Goal: Task Accomplishment & Management: Manage account settings

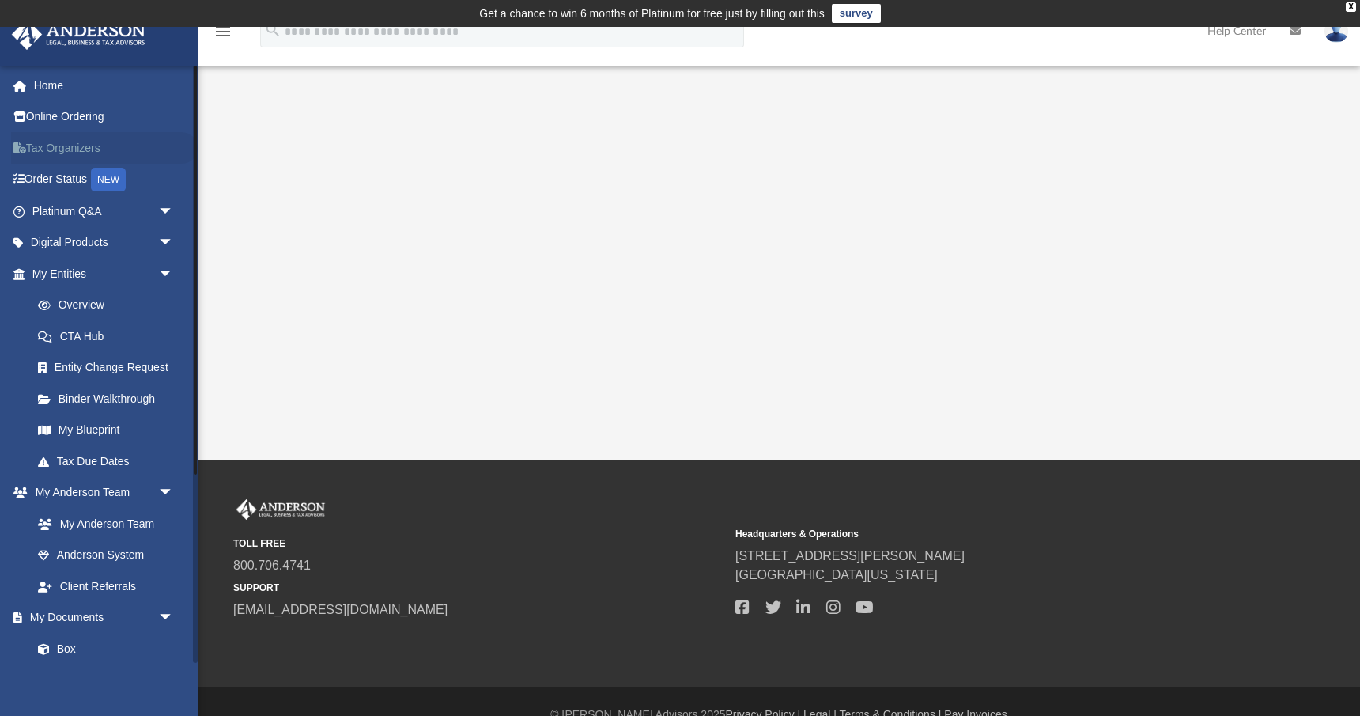
click at [70, 150] on link "Tax Organizers" at bounding box center [104, 148] width 187 height 32
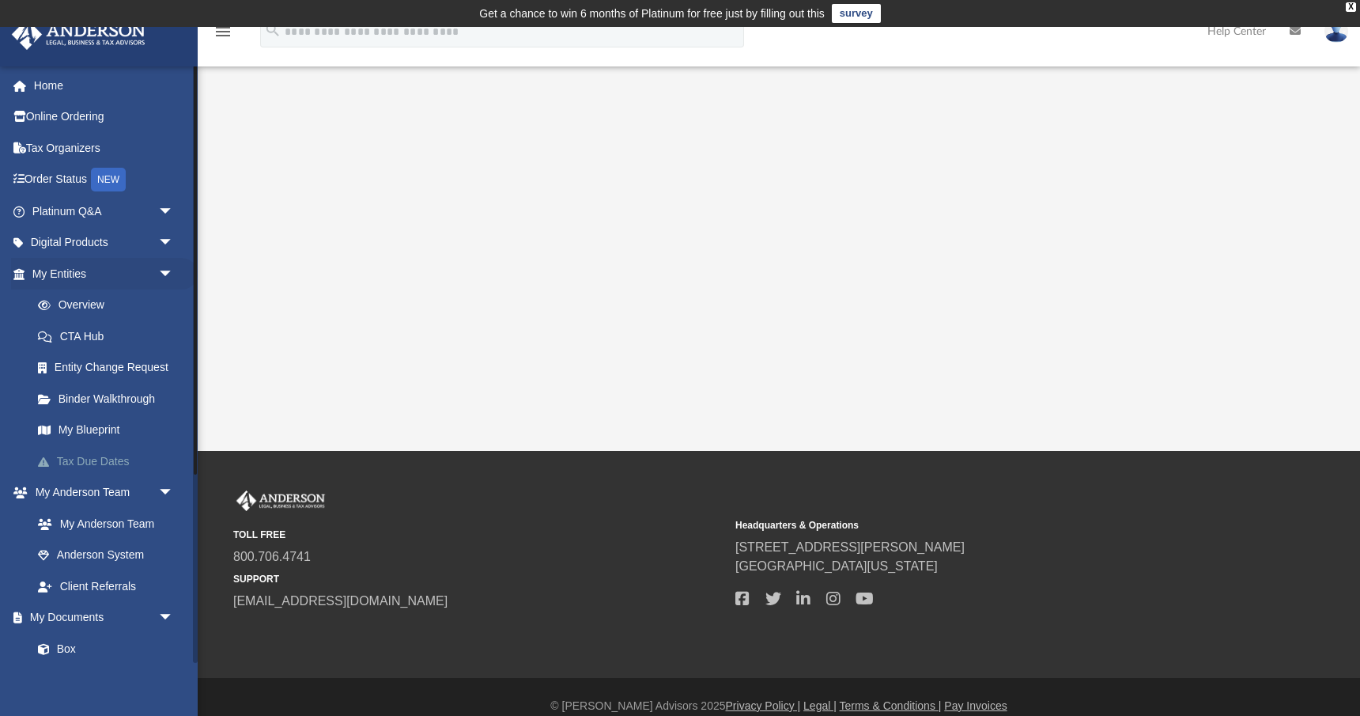
click at [121, 459] on link "Tax Due Dates" at bounding box center [110, 461] width 176 height 32
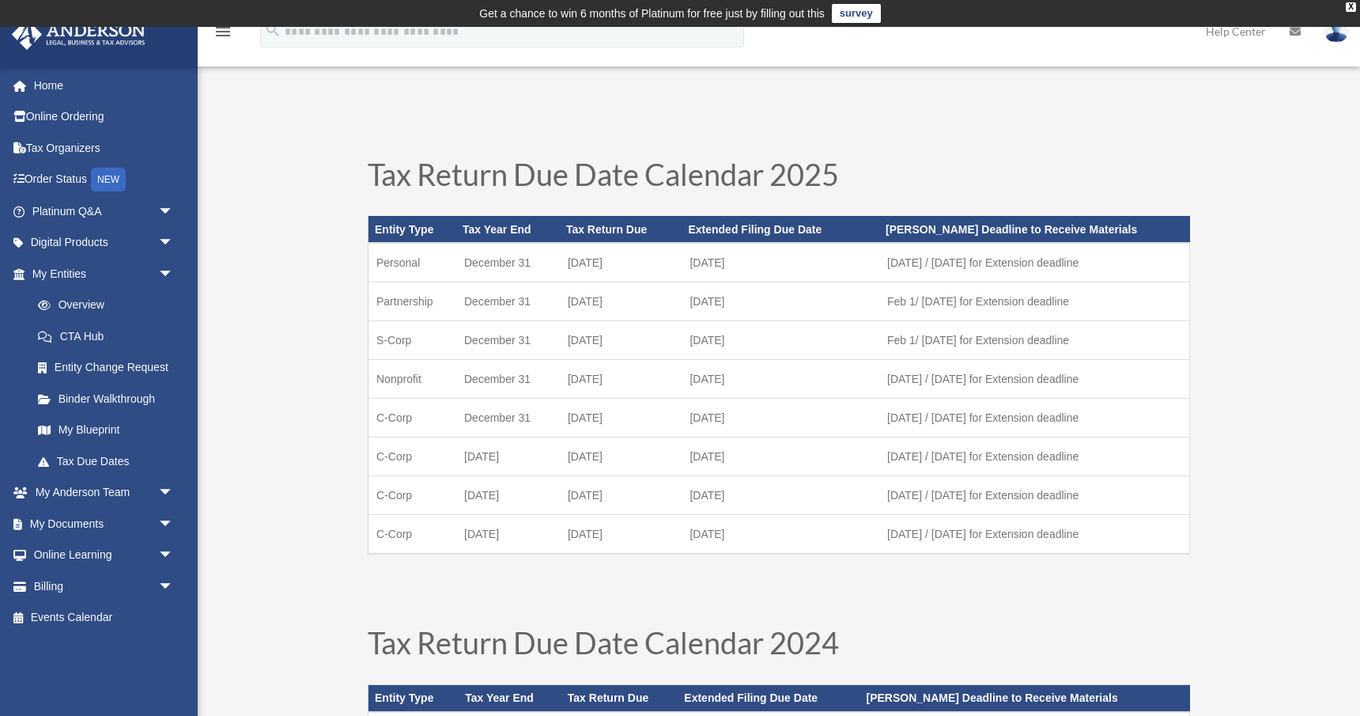
click at [973, 300] on td "Feb 1/ [DATE] for Extension deadline" at bounding box center [1034, 301] width 310 height 39
click at [976, 412] on td "[DATE] / [DATE] for Extension deadline" at bounding box center [1034, 418] width 310 height 39
click at [59, 149] on link "Tax Organizers" at bounding box center [104, 148] width 187 height 32
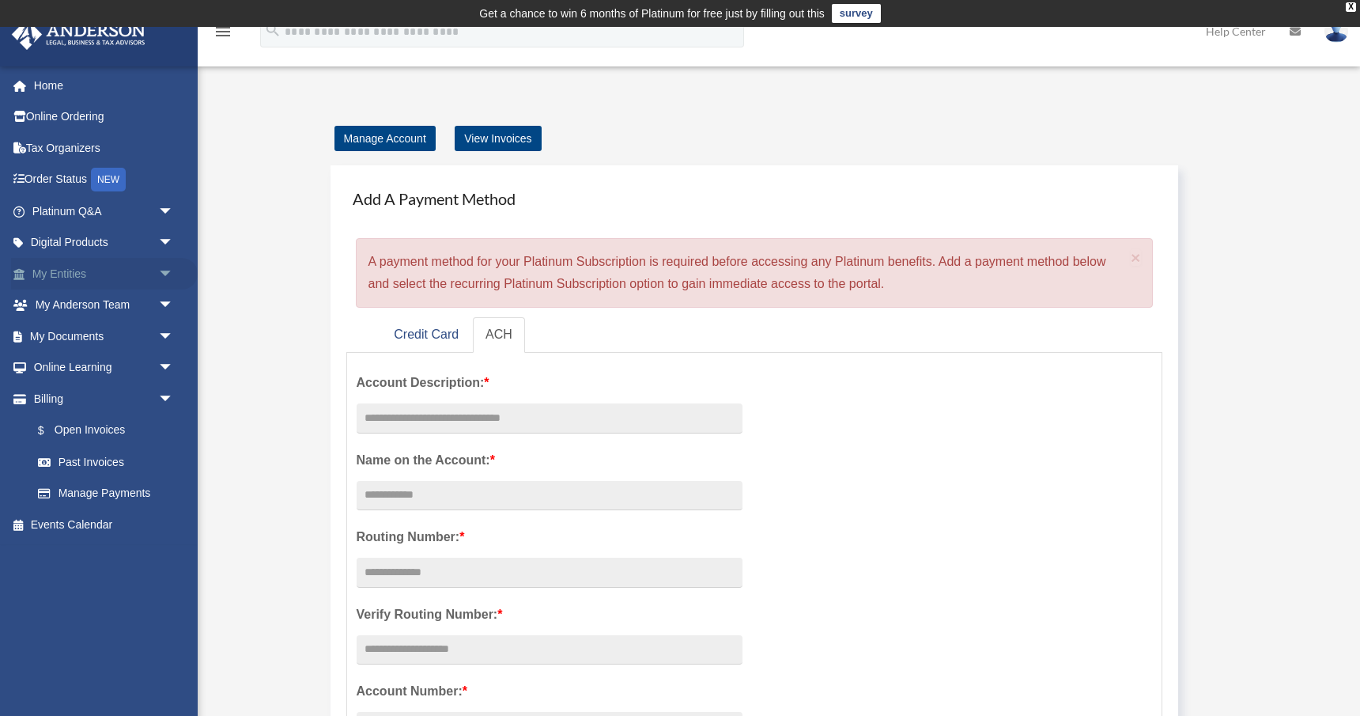
click at [111, 270] on link "My Entities arrow_drop_down" at bounding box center [104, 274] width 187 height 32
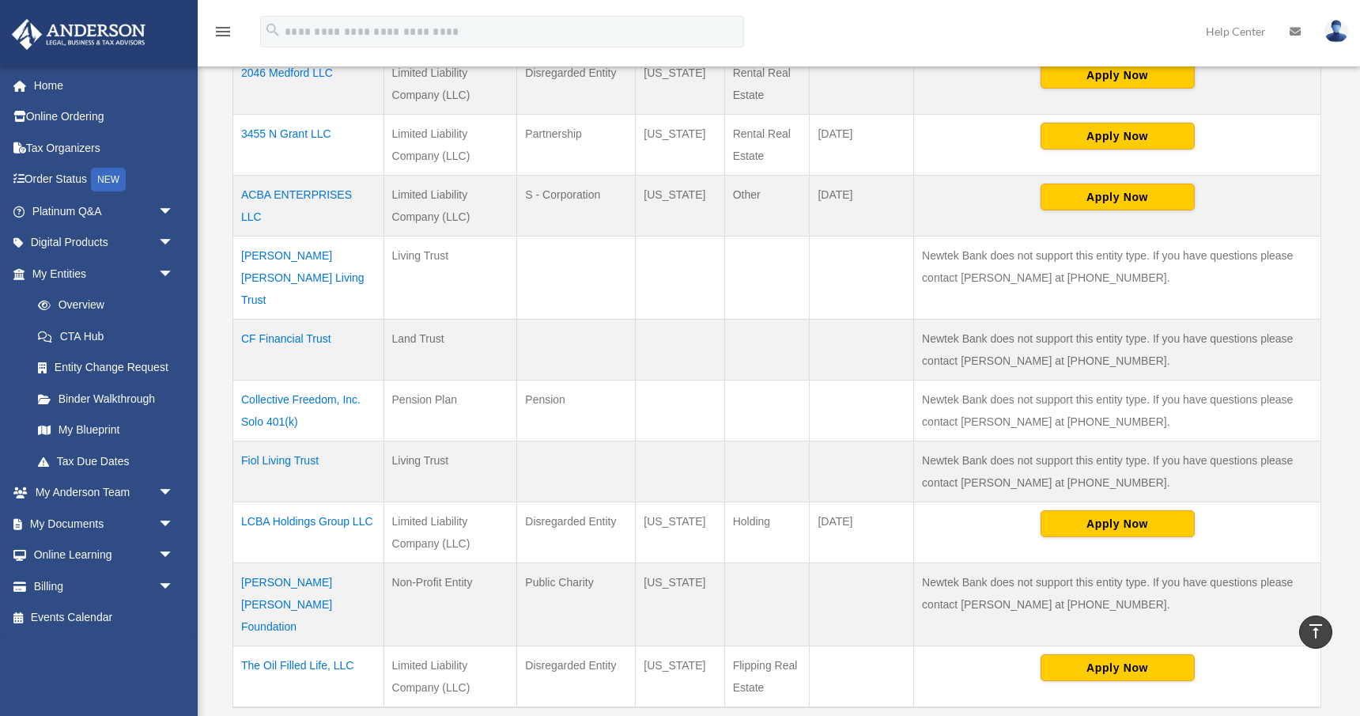
scroll to position [430, 0]
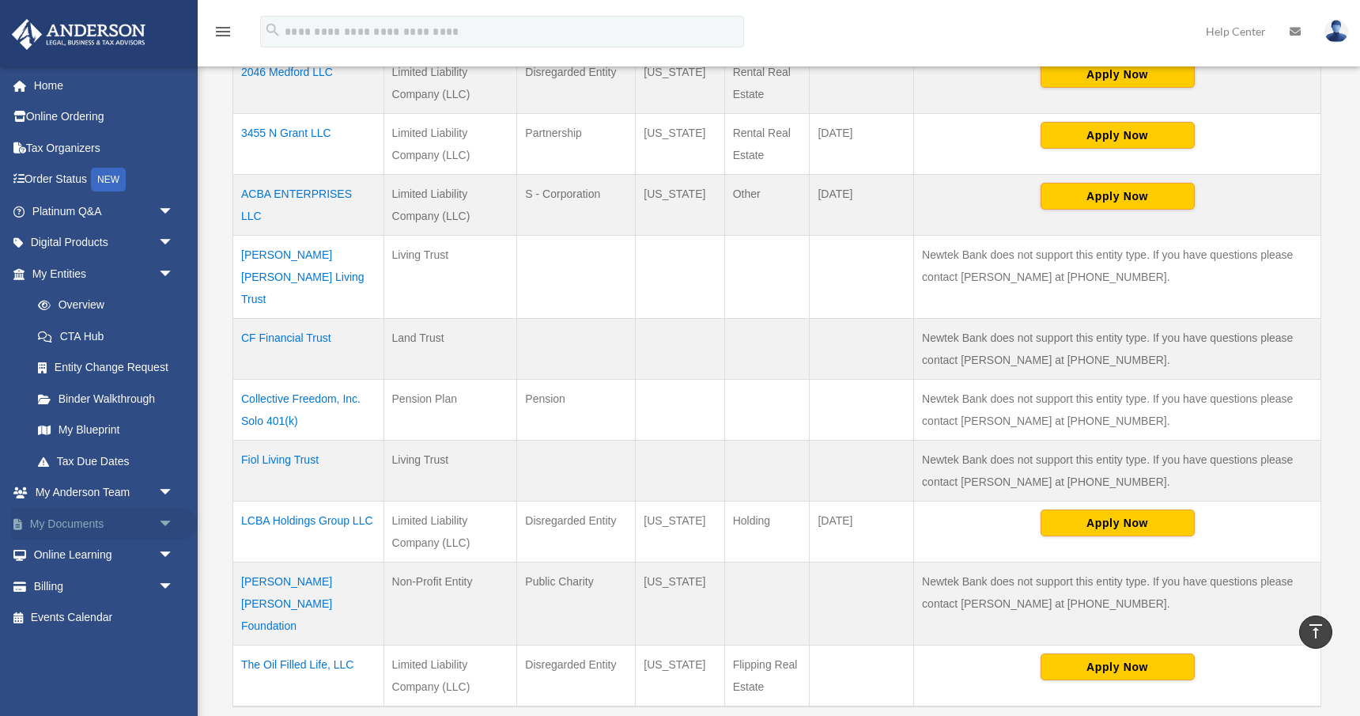
click at [168, 521] on span "arrow_drop_down" at bounding box center [174, 524] width 32 height 32
click at [124, 554] on link "Box" at bounding box center [110, 555] width 176 height 32
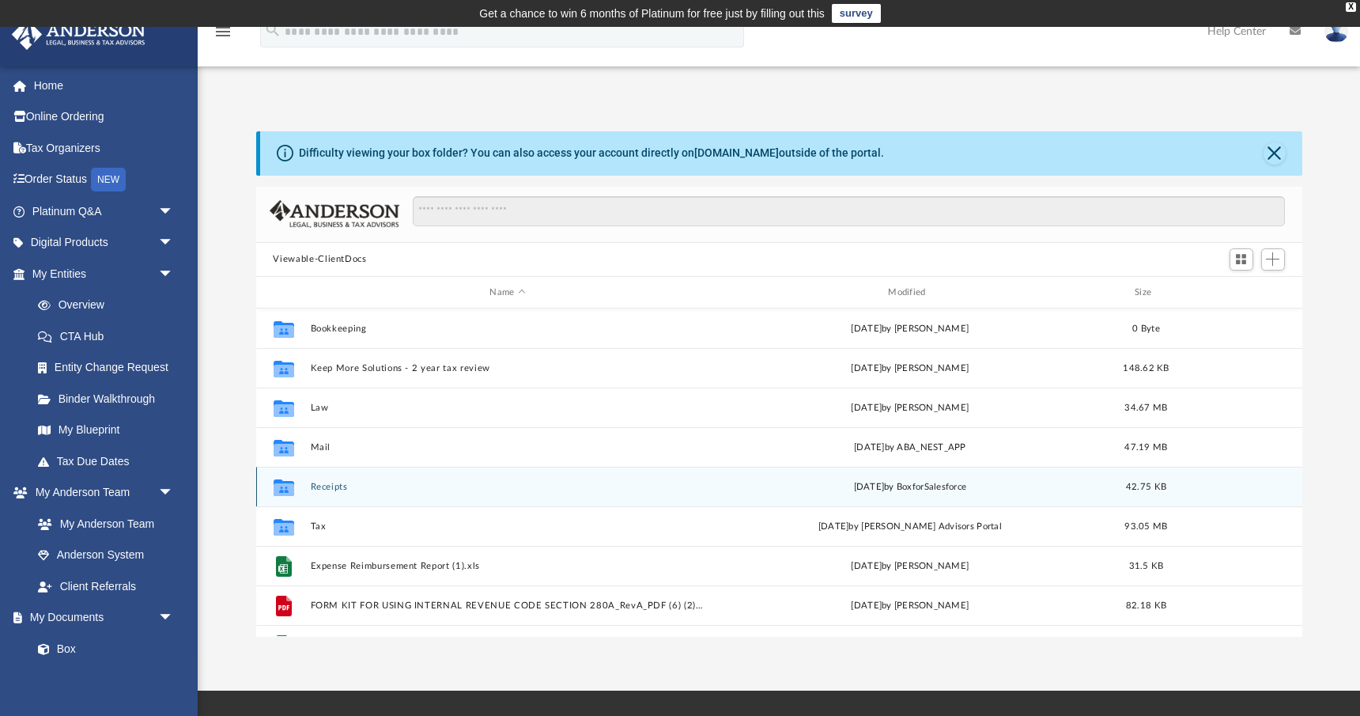
scroll to position [1, 1]
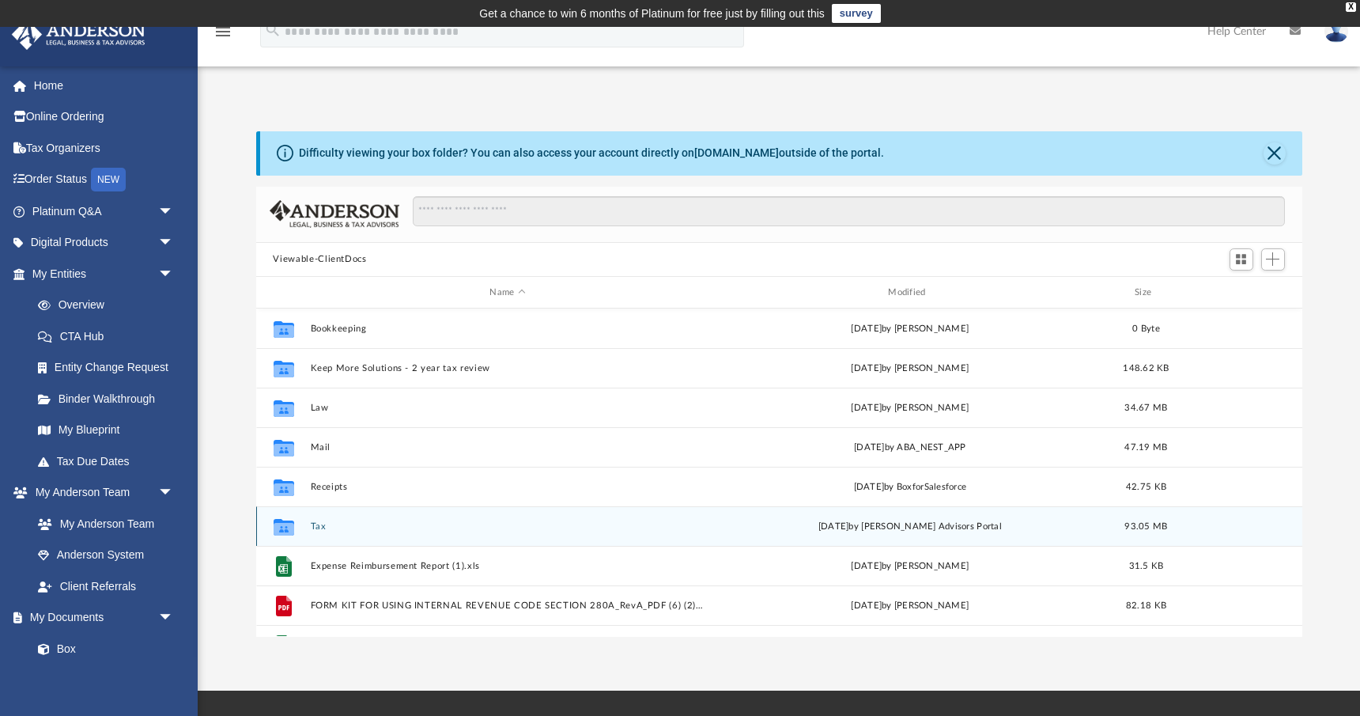
click at [317, 527] on button "Tax" at bounding box center [507, 526] width 395 height 10
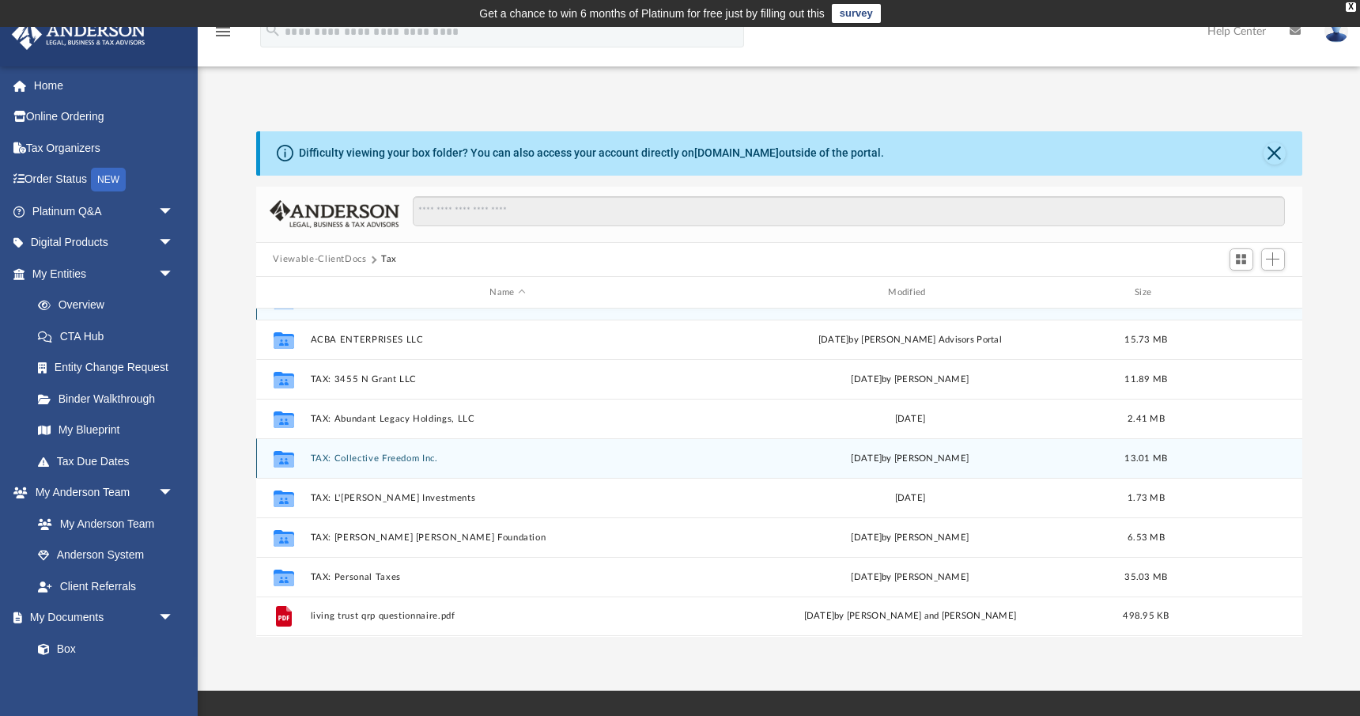
scroll to position [28, 0]
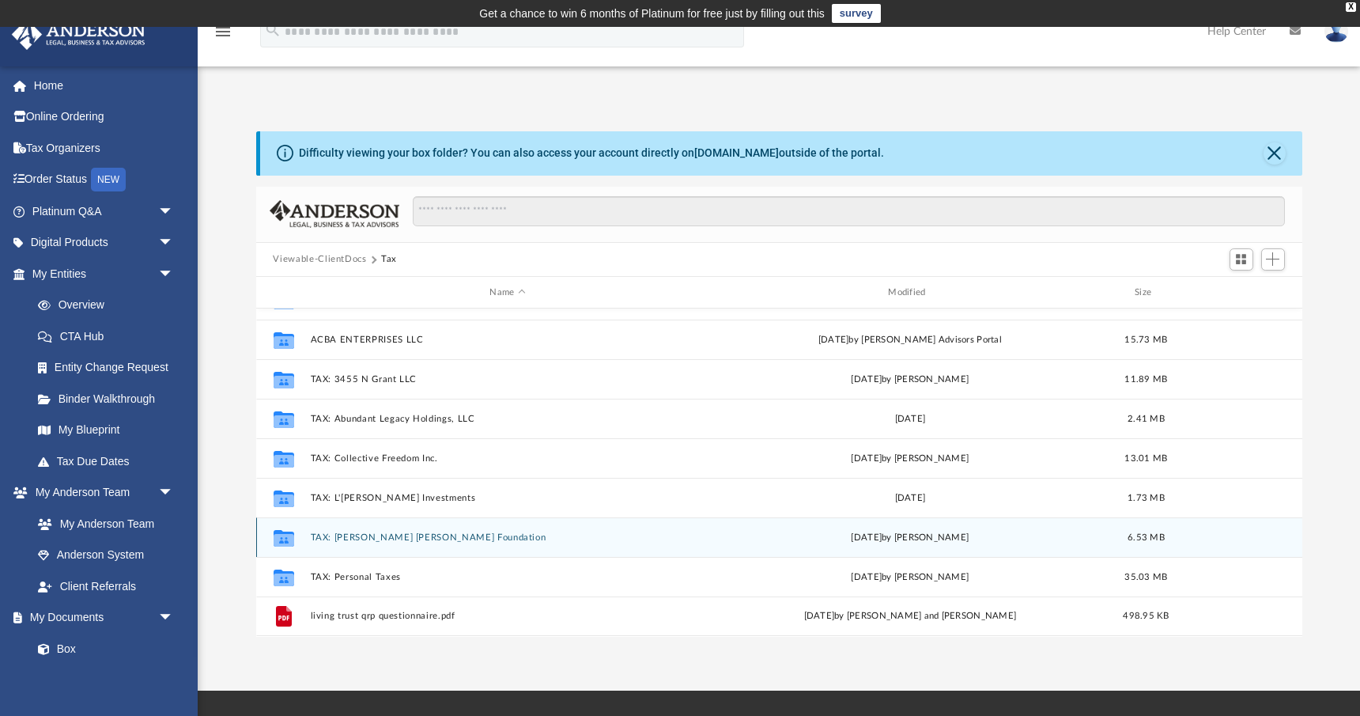
click at [391, 540] on button "TAX: Luanna Bel Fiol Foundation" at bounding box center [507, 537] width 395 height 10
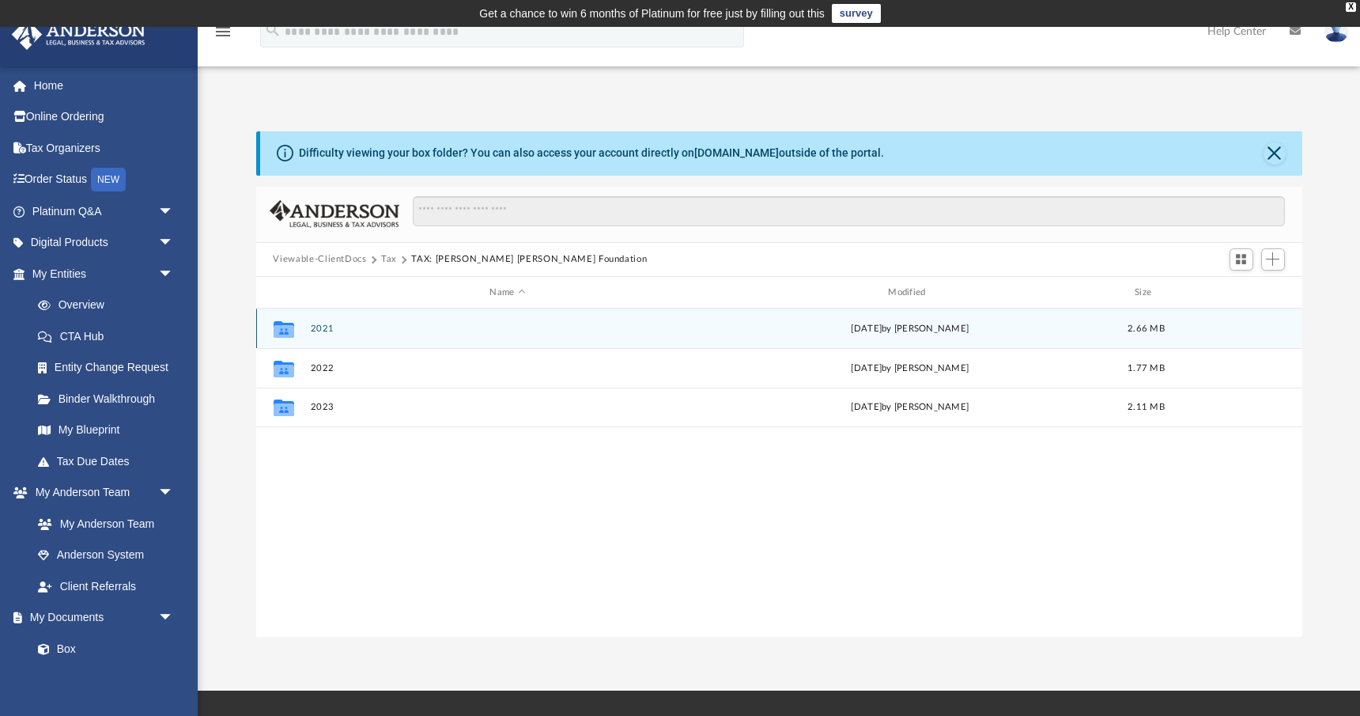
scroll to position [0, 0]
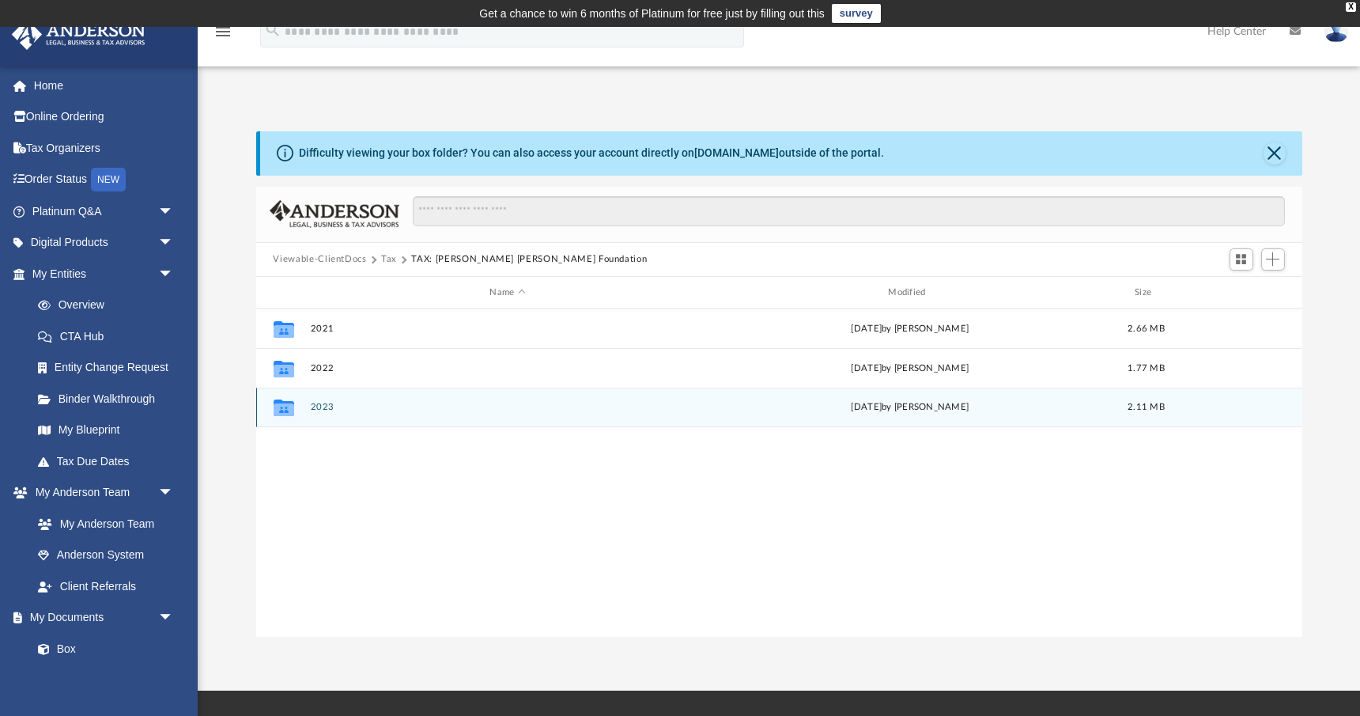
click at [322, 410] on button "2023" at bounding box center [507, 407] width 395 height 10
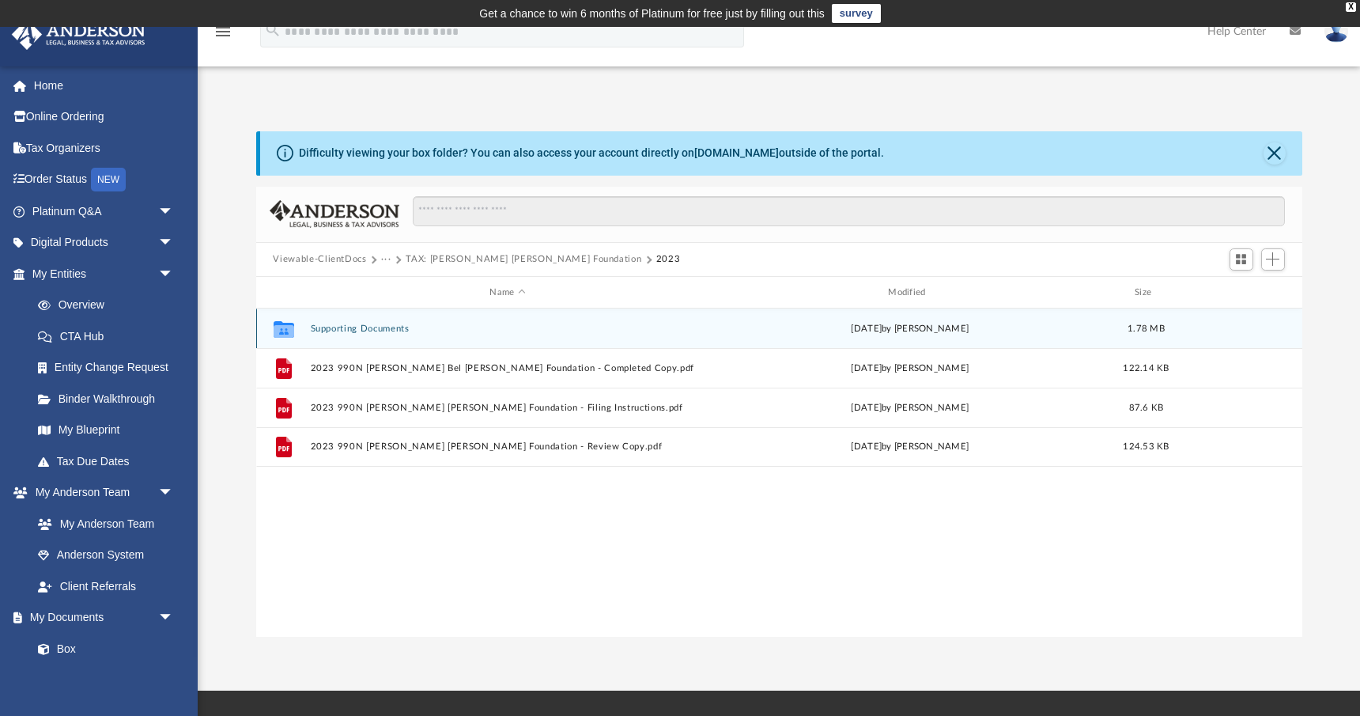
click at [368, 326] on button "Supporting Documents" at bounding box center [507, 328] width 395 height 10
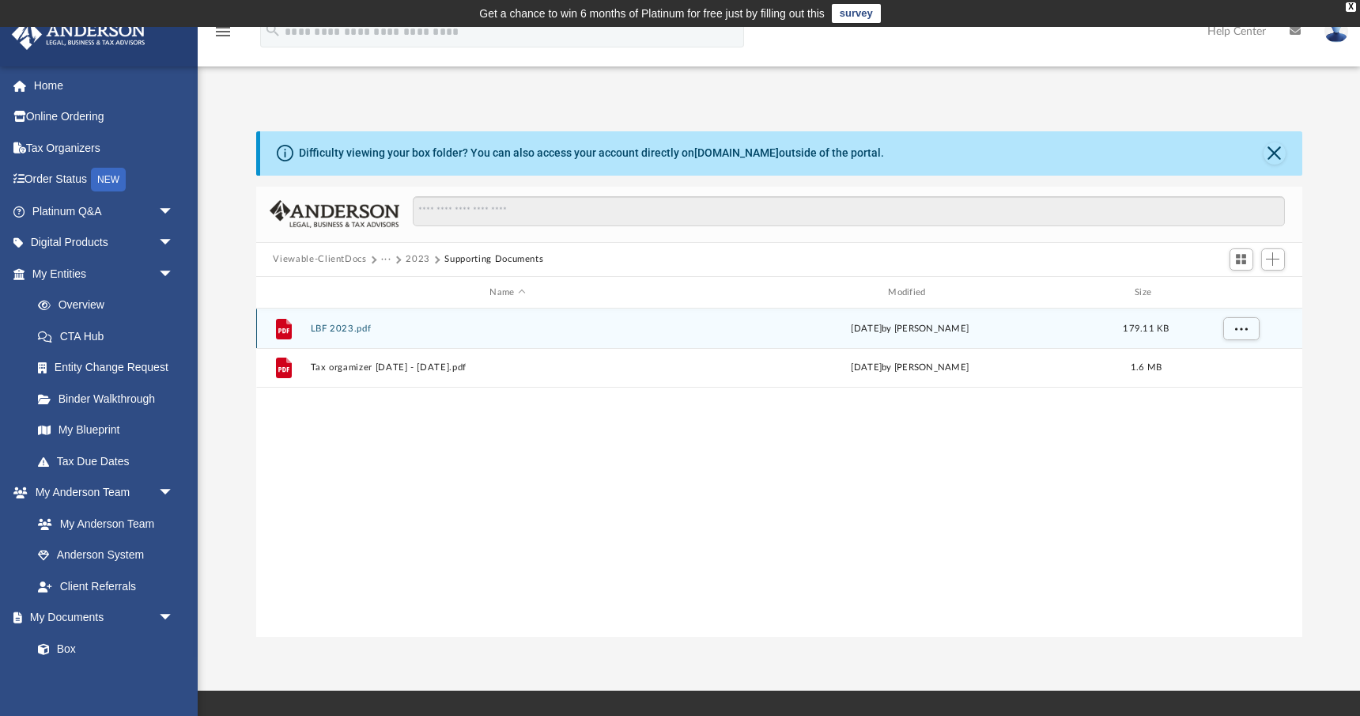
click at [338, 325] on button "LBF 2023.pdf" at bounding box center [507, 328] width 395 height 10
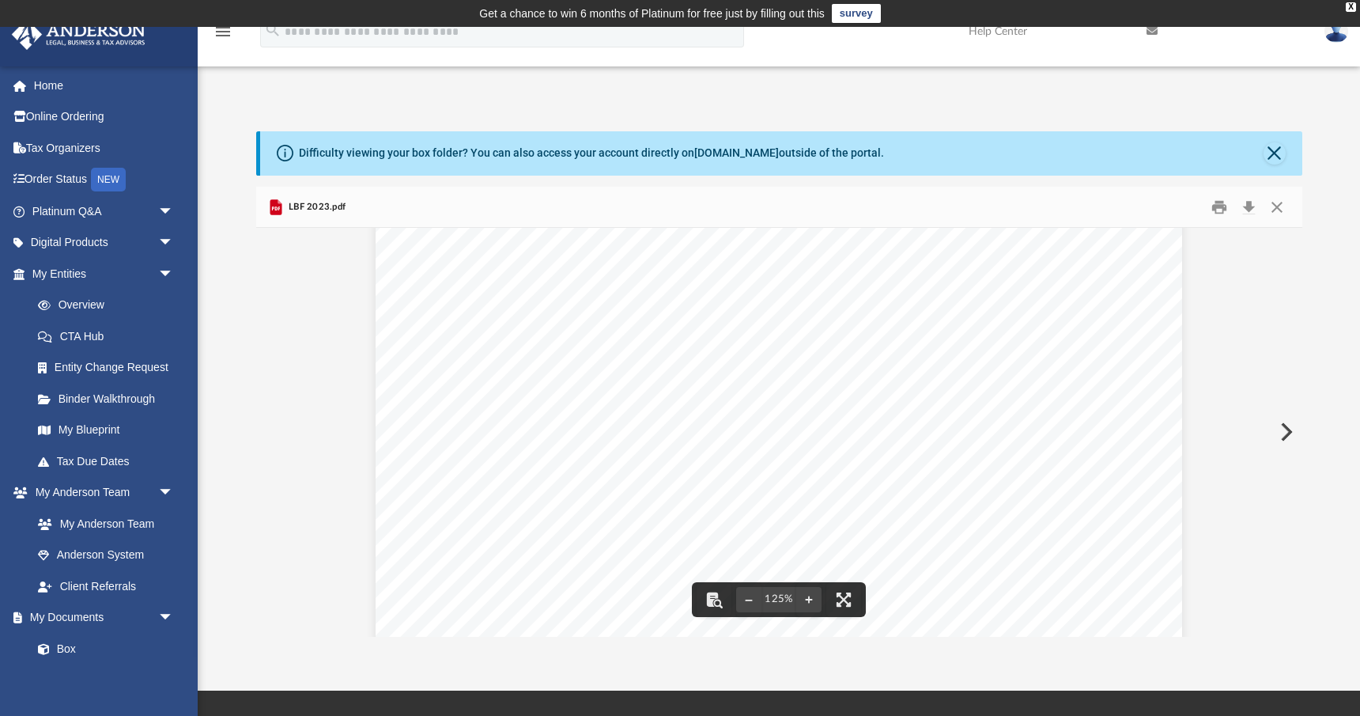
scroll to position [327, 0]
click at [1216, 202] on button "Print" at bounding box center [1219, 207] width 32 height 25
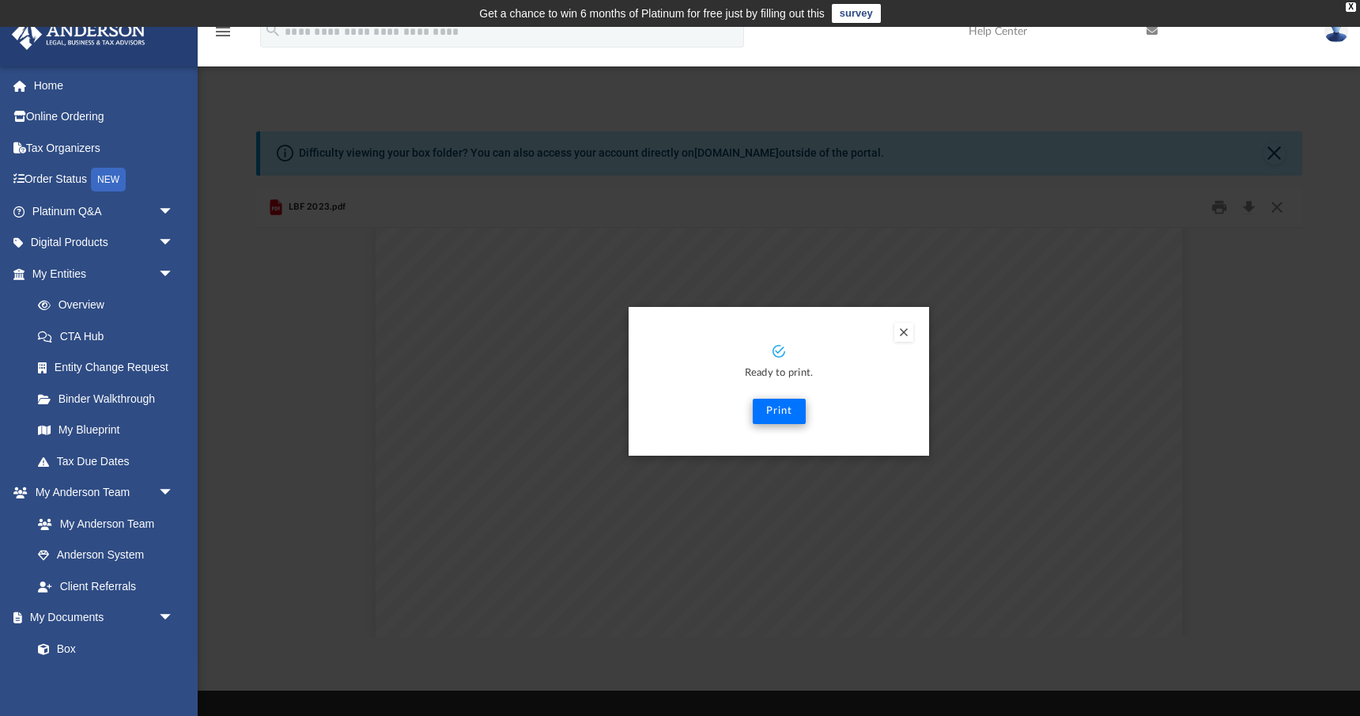
click at [787, 413] on button "Print" at bounding box center [779, 411] width 53 height 25
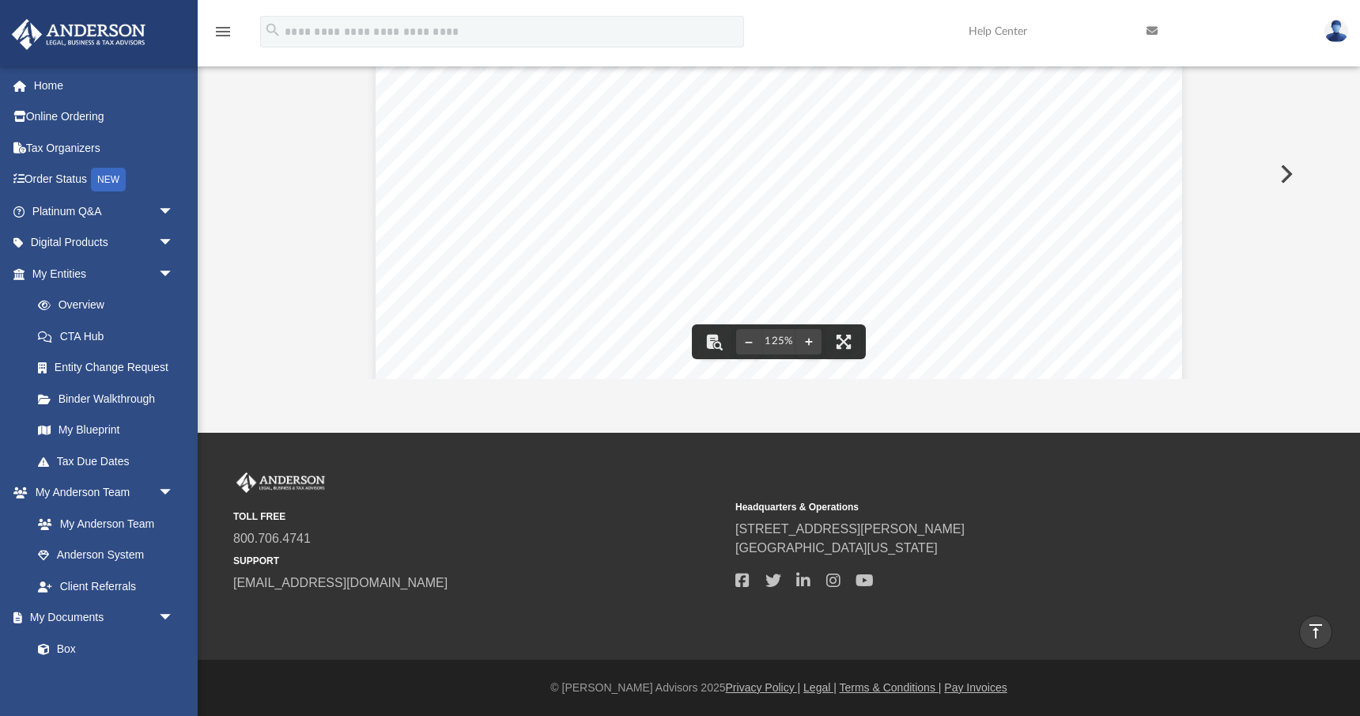
scroll to position [0, 0]
click at [1291, 183] on button "Preview" at bounding box center [1284, 174] width 35 height 44
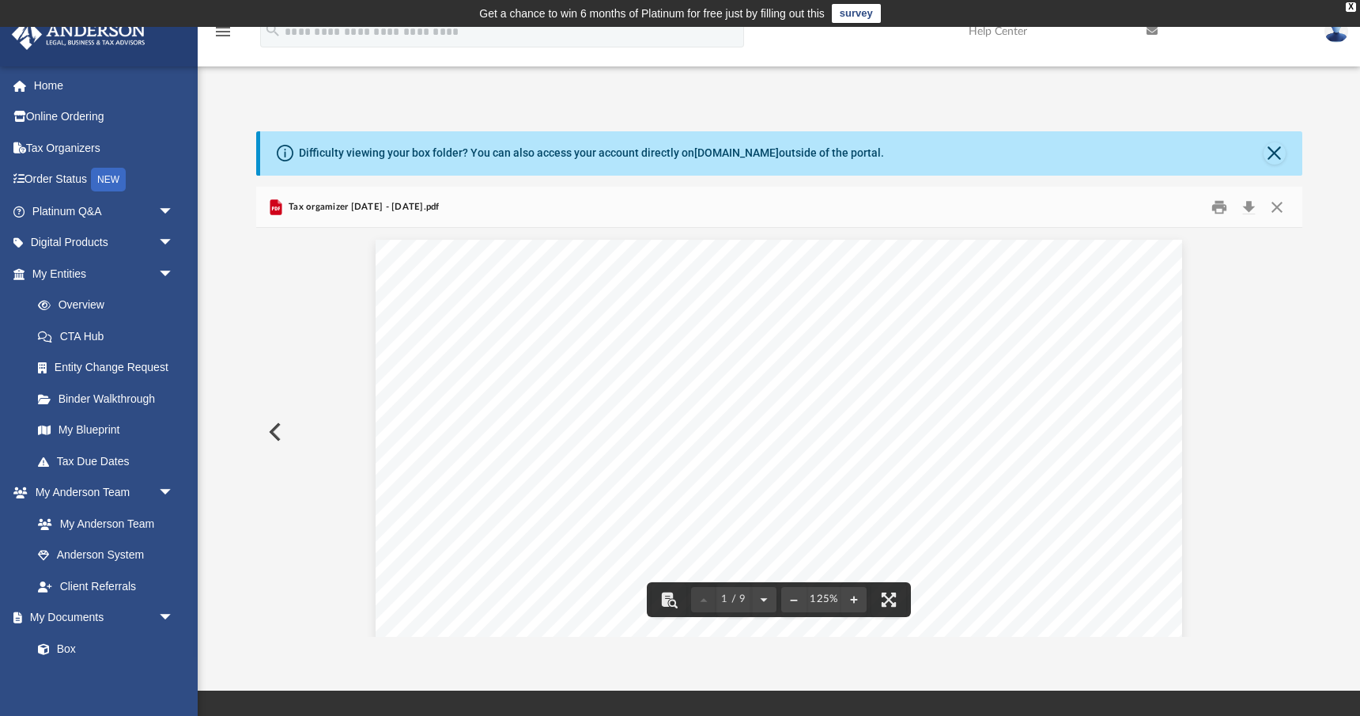
click at [283, 429] on button "Preview" at bounding box center [273, 432] width 35 height 44
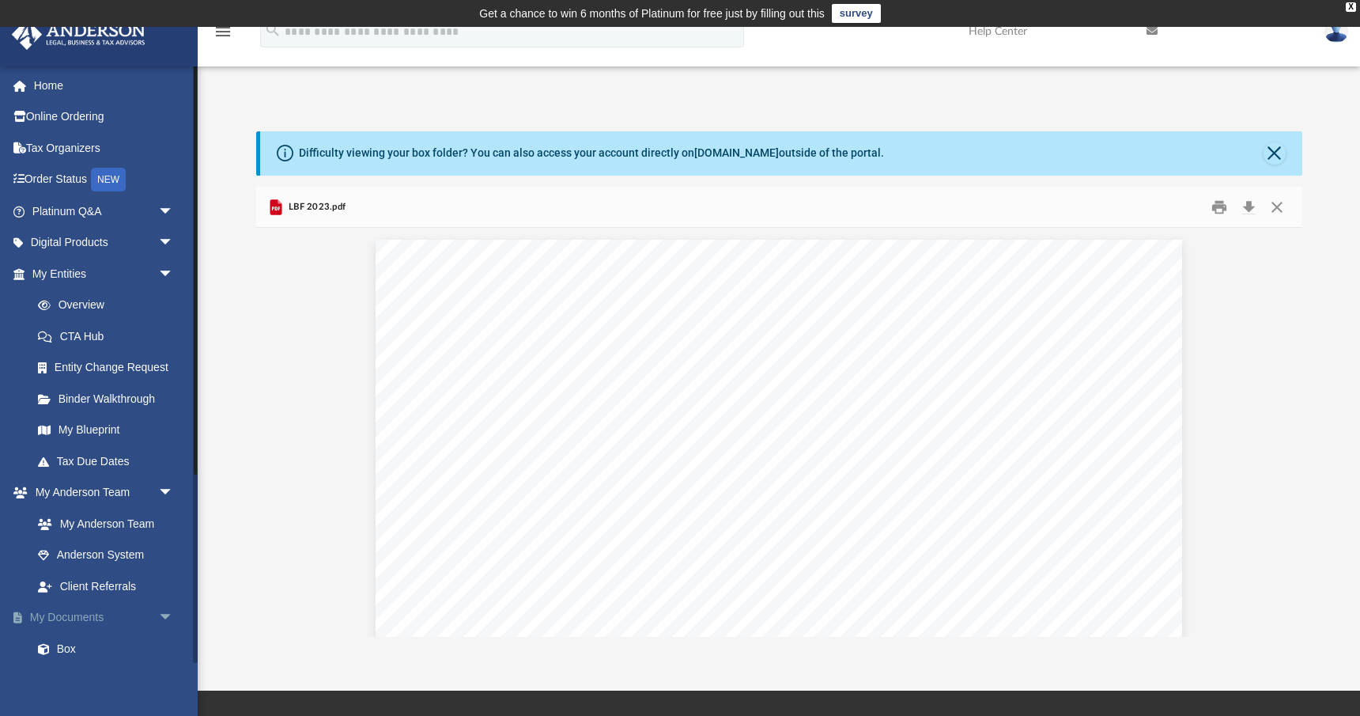
click at [162, 612] on span "arrow_drop_down" at bounding box center [174, 618] width 32 height 32
click at [164, 615] on span "arrow_drop_up" at bounding box center [174, 618] width 32 height 32
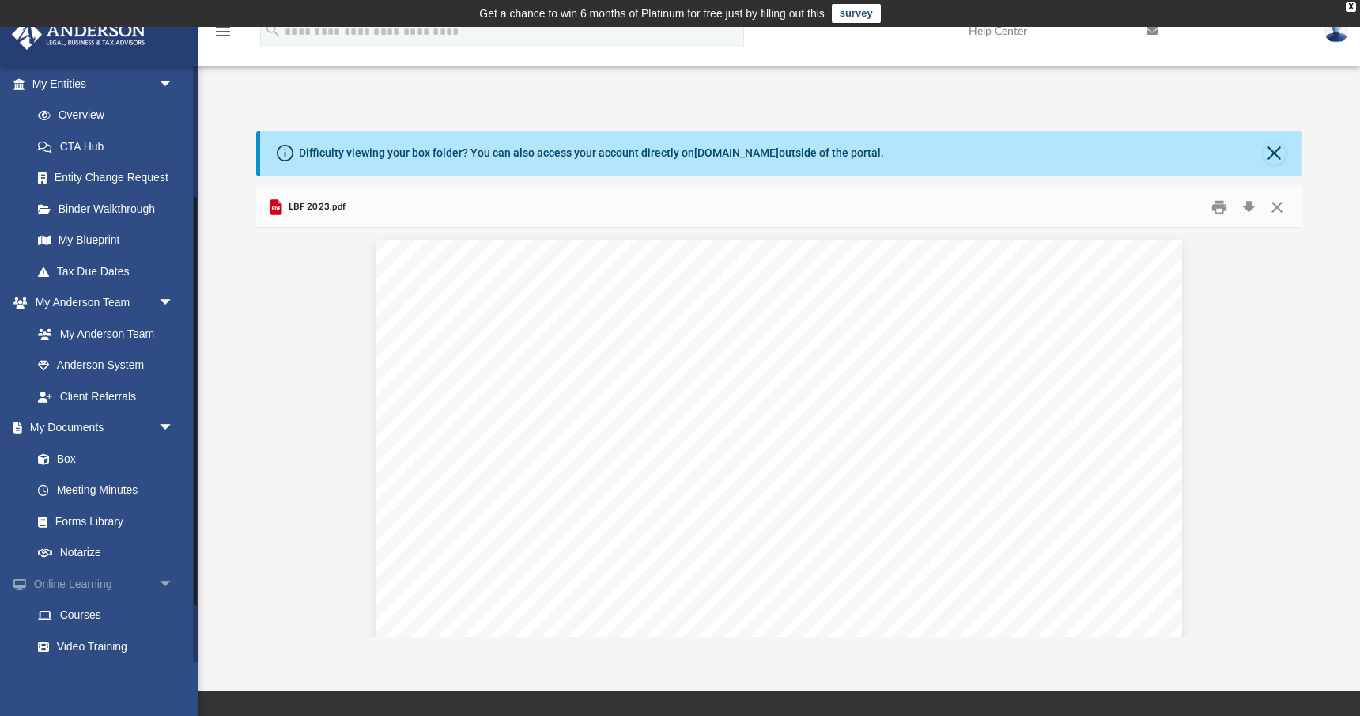
scroll to position [191, 0]
click at [90, 516] on link "Forms Library" at bounding box center [110, 520] width 176 height 32
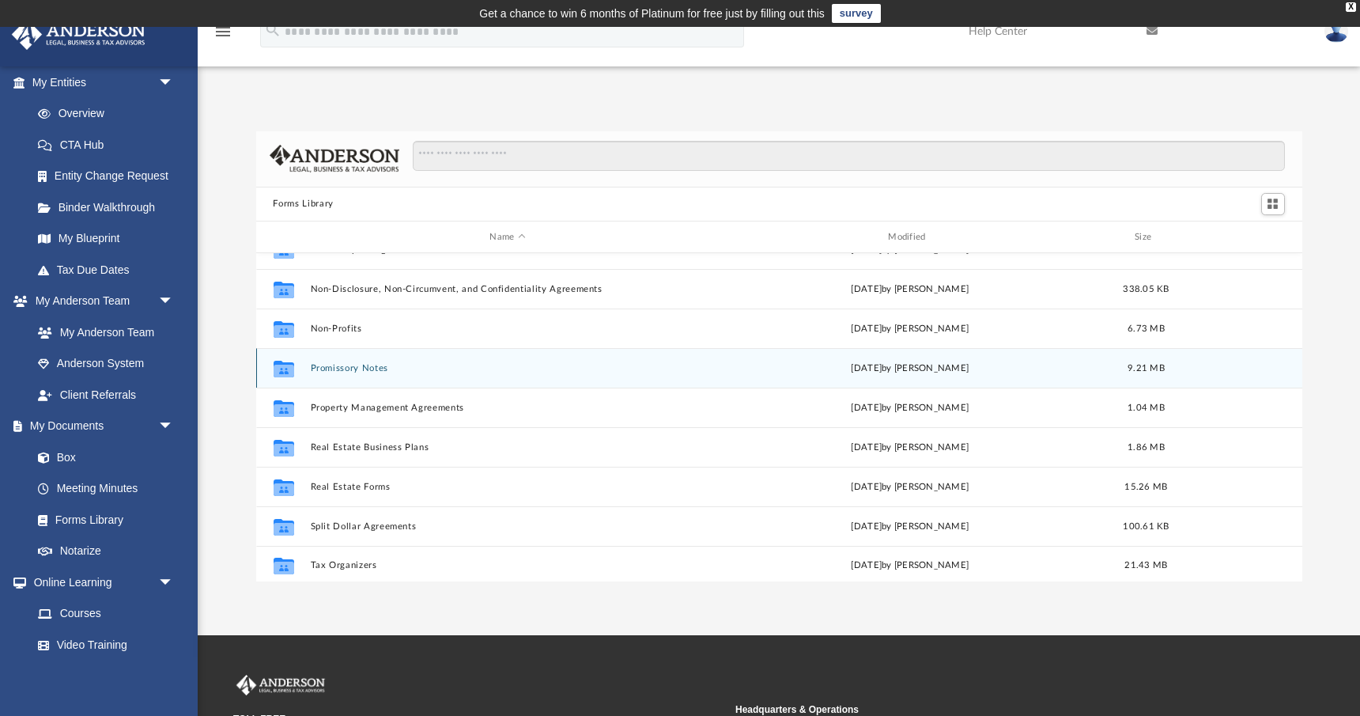
scroll to position [852, 0]
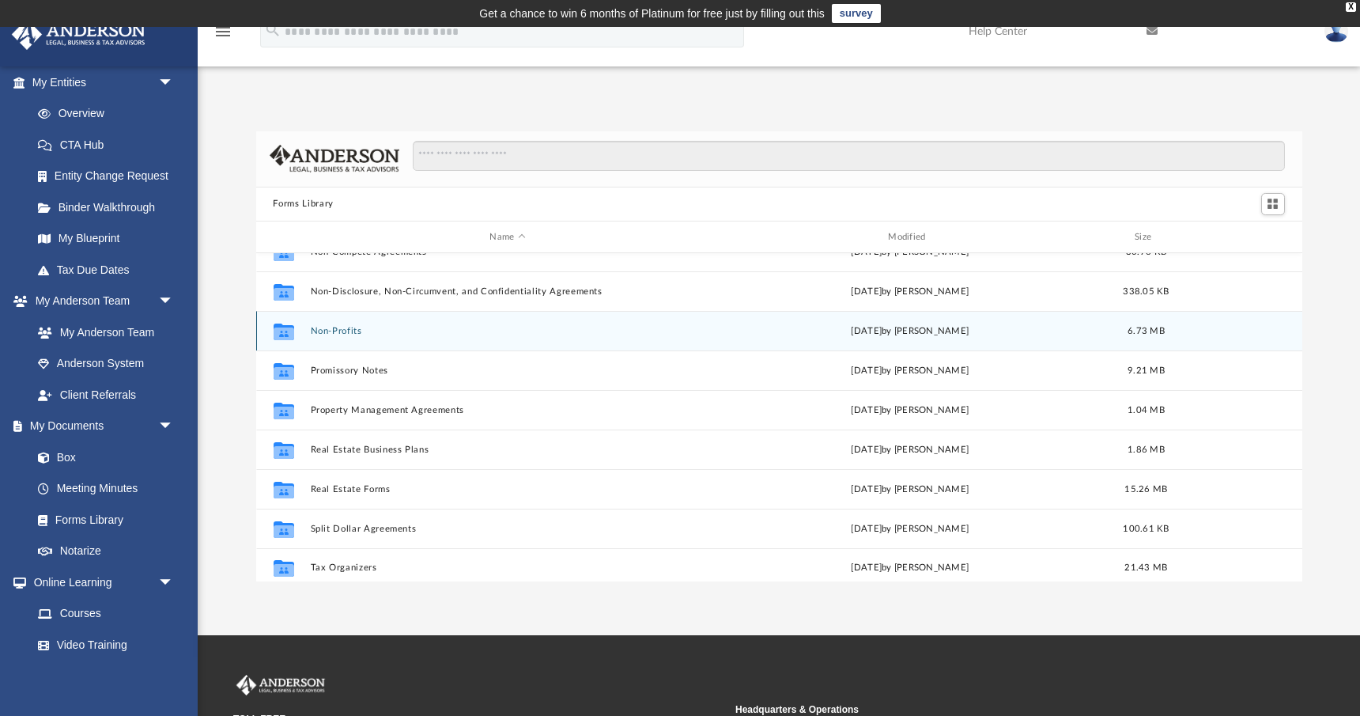
click at [334, 332] on button "Non-Profits" at bounding box center [507, 331] width 395 height 10
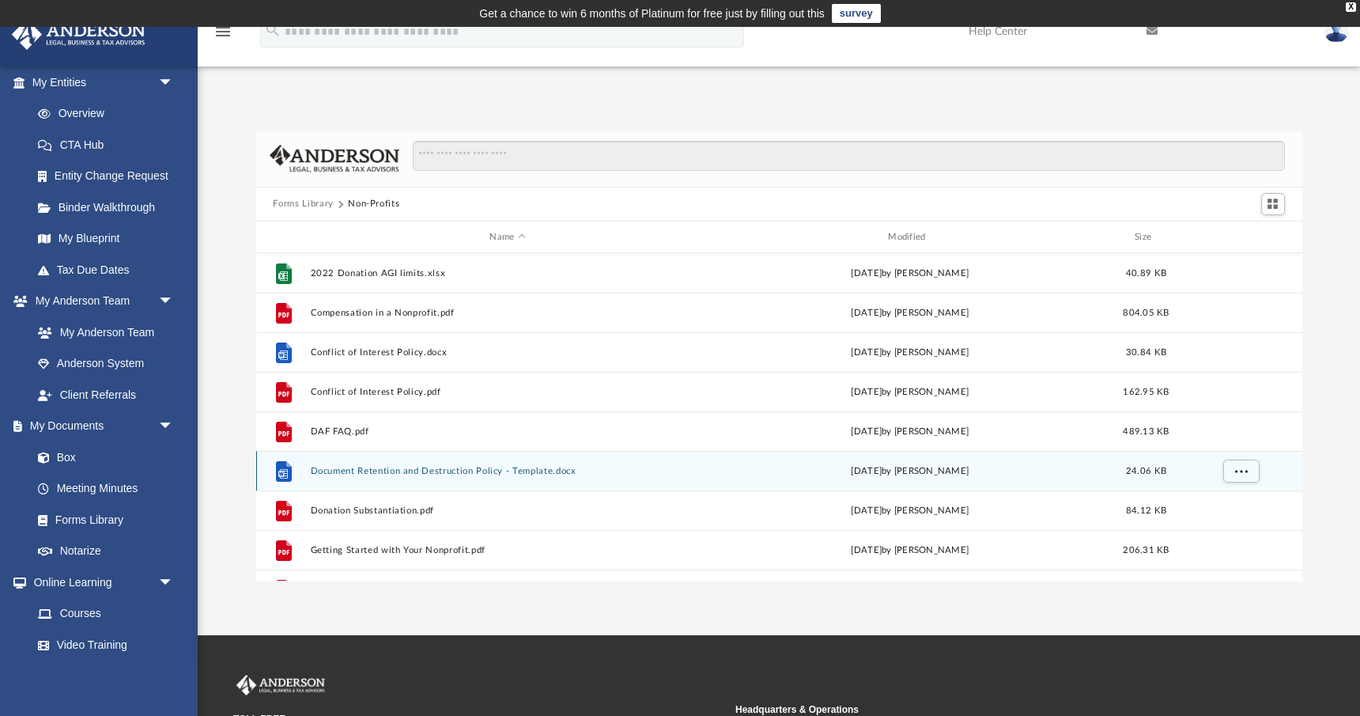
scroll to position [0, 0]
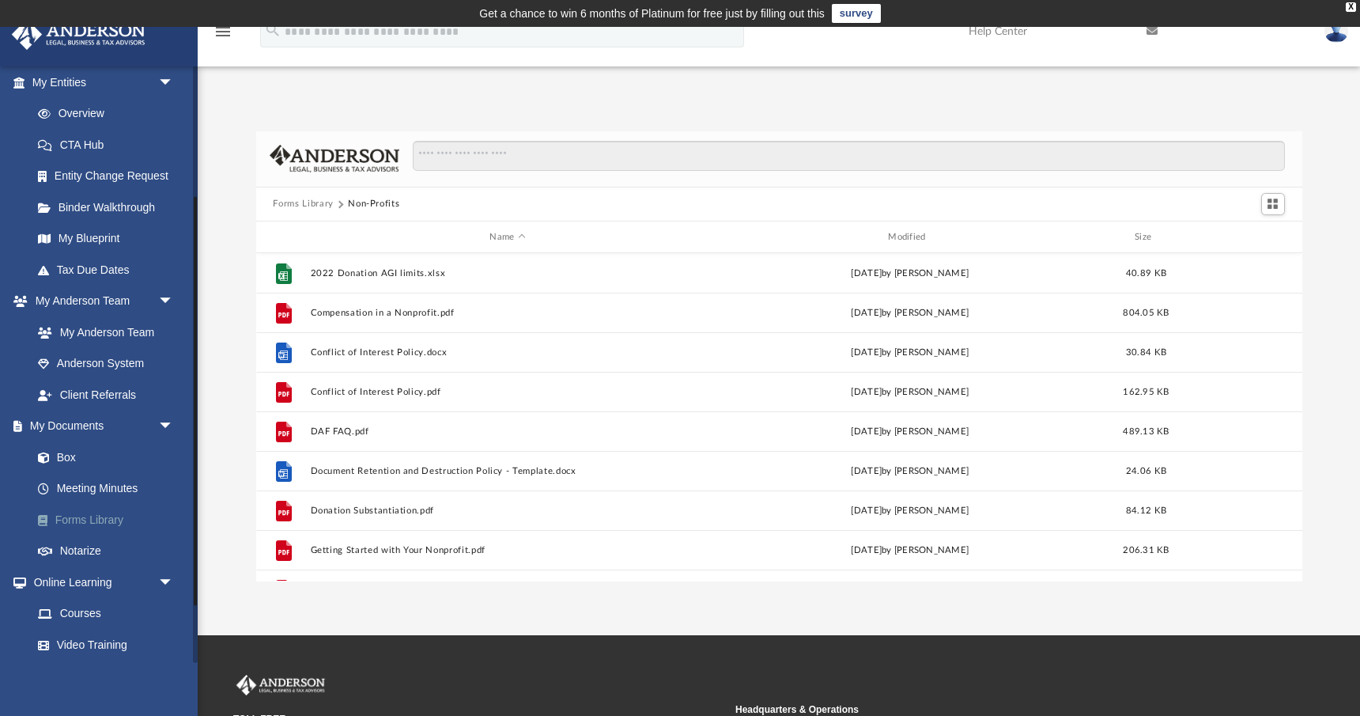
click at [109, 513] on link "Forms Library" at bounding box center [110, 520] width 176 height 32
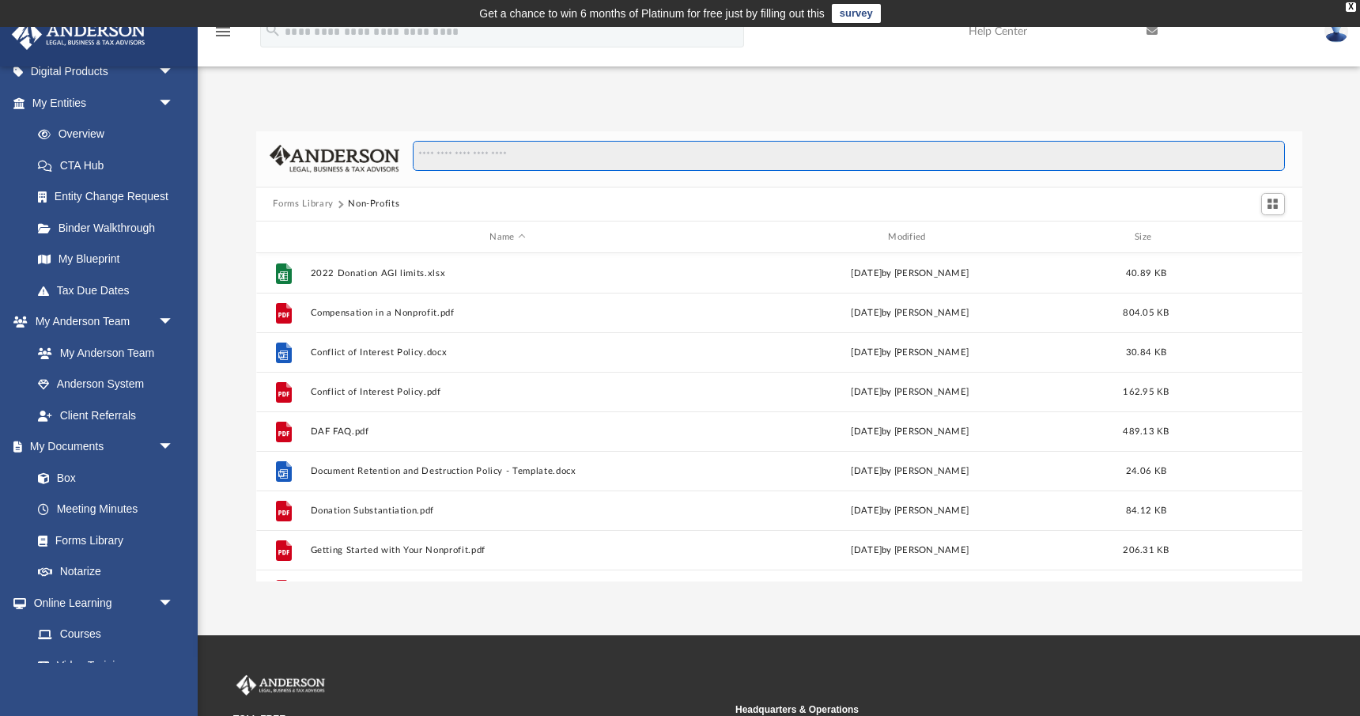
click at [470, 157] on input "Search files and folders" at bounding box center [848, 156] width 871 height 30
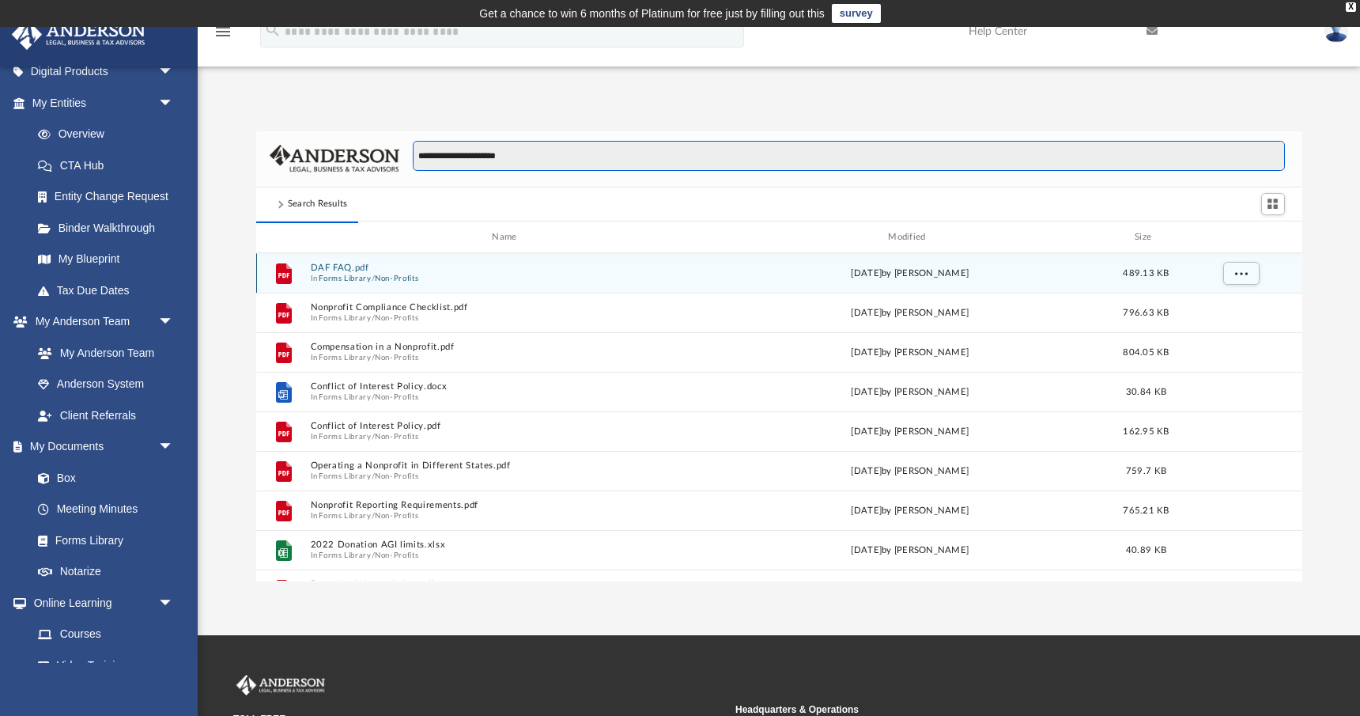
type input "**********"
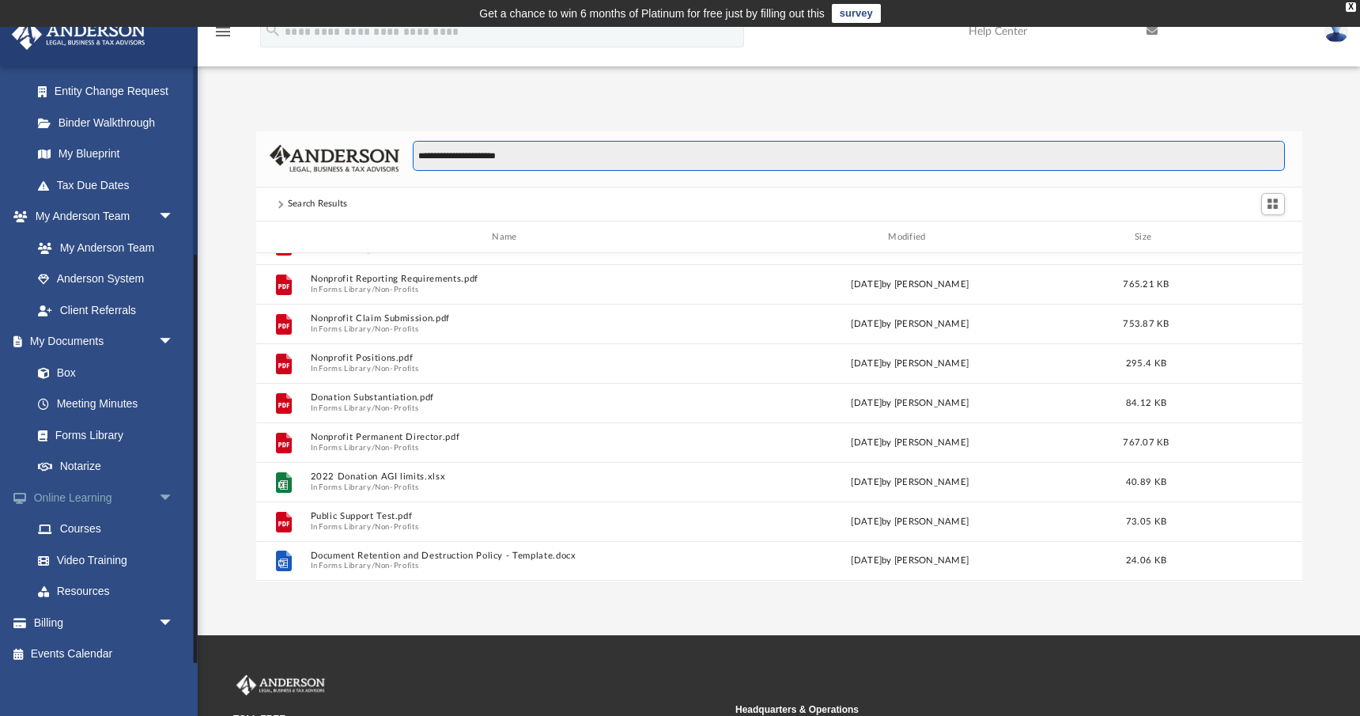
scroll to position [275, 0]
click at [97, 576] on link "Resources" at bounding box center [110, 592] width 176 height 32
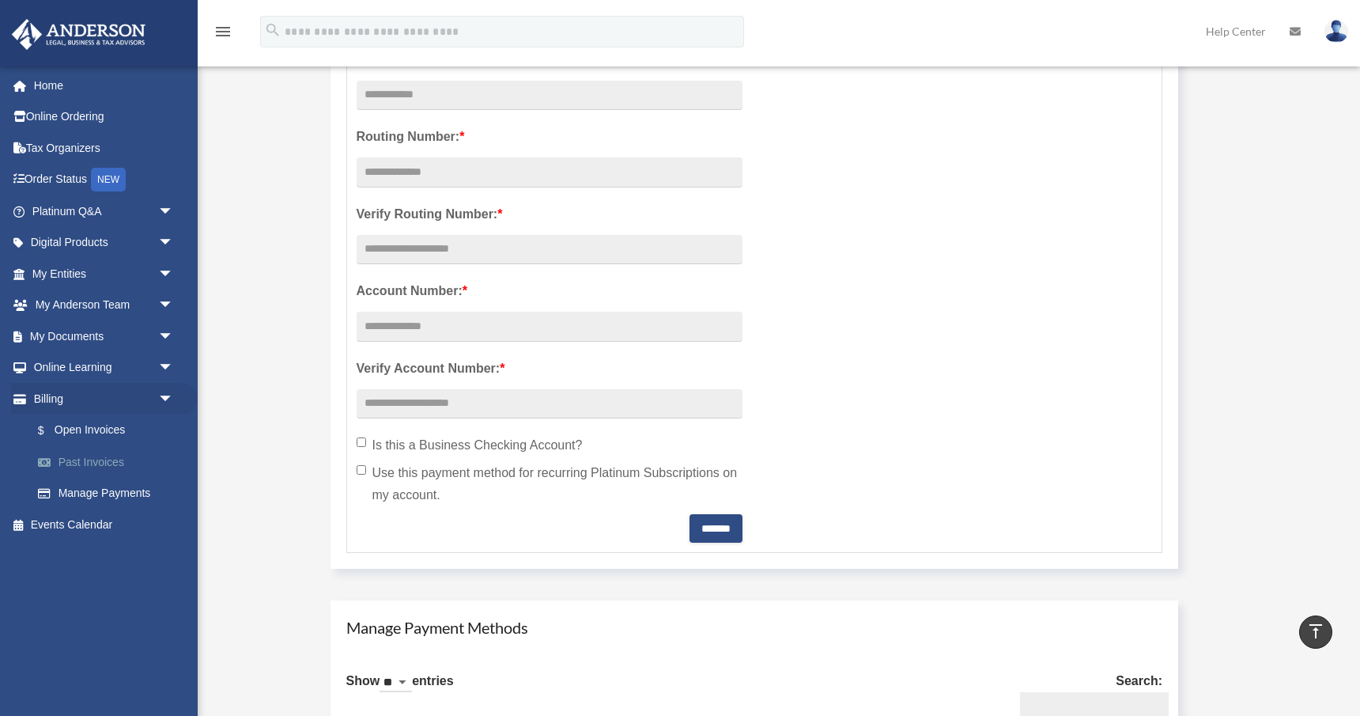
scroll to position [395, 0]
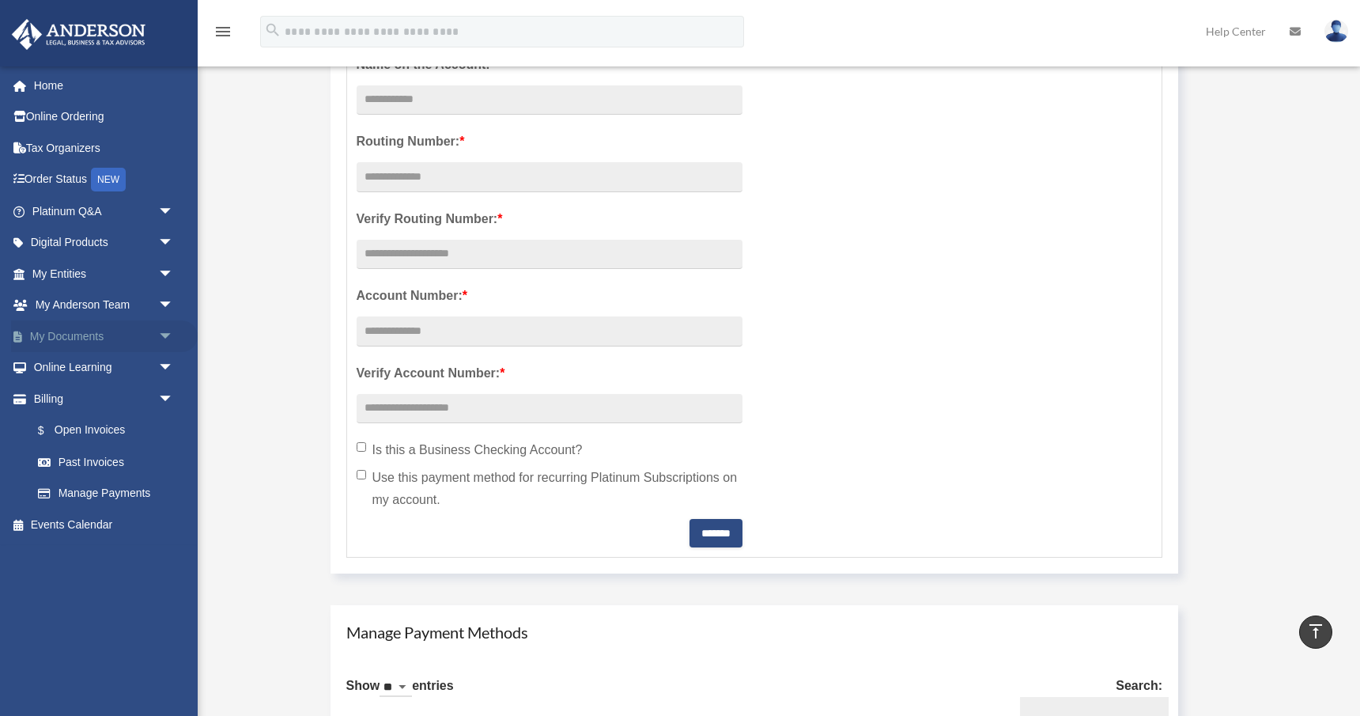
click at [159, 338] on span "arrow_drop_down" at bounding box center [174, 336] width 32 height 32
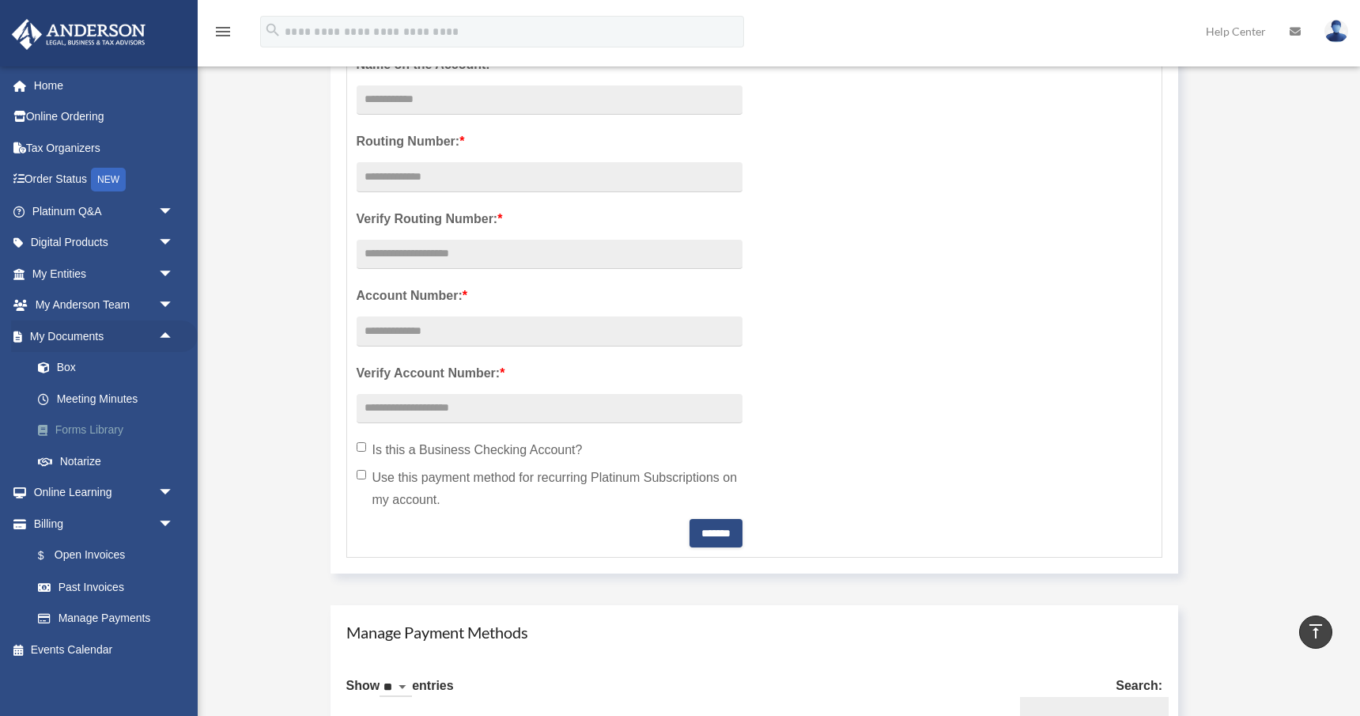
click at [106, 429] on link "Forms Library" at bounding box center [110, 430] width 176 height 32
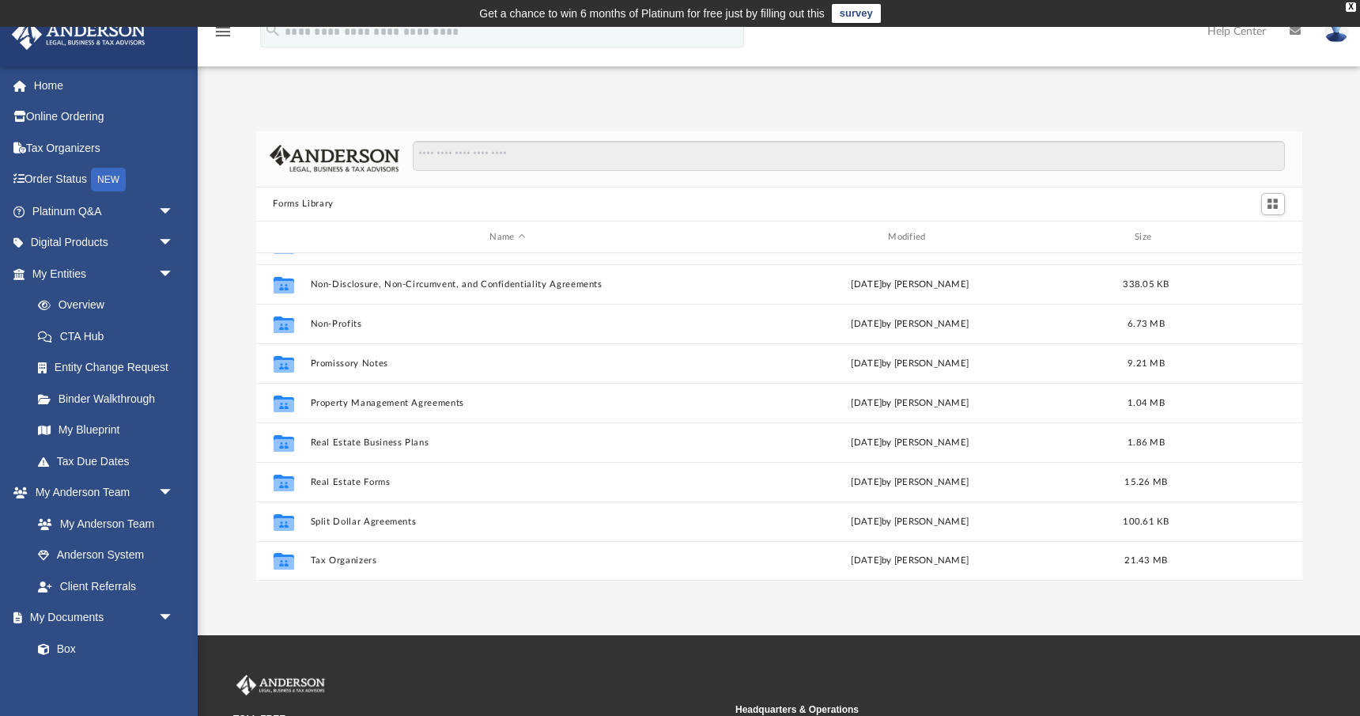
scroll to position [859, 0]
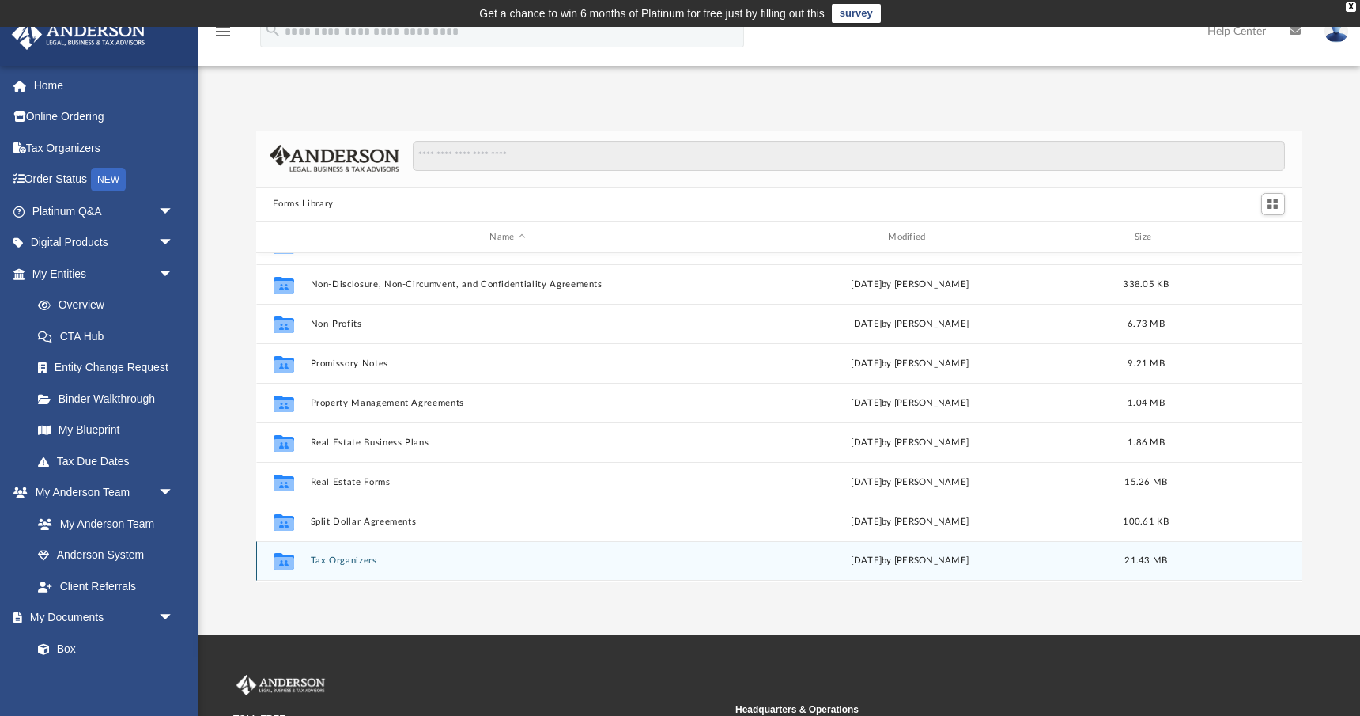
click at [337, 557] on button "Tax Organizers" at bounding box center [507, 561] width 395 height 10
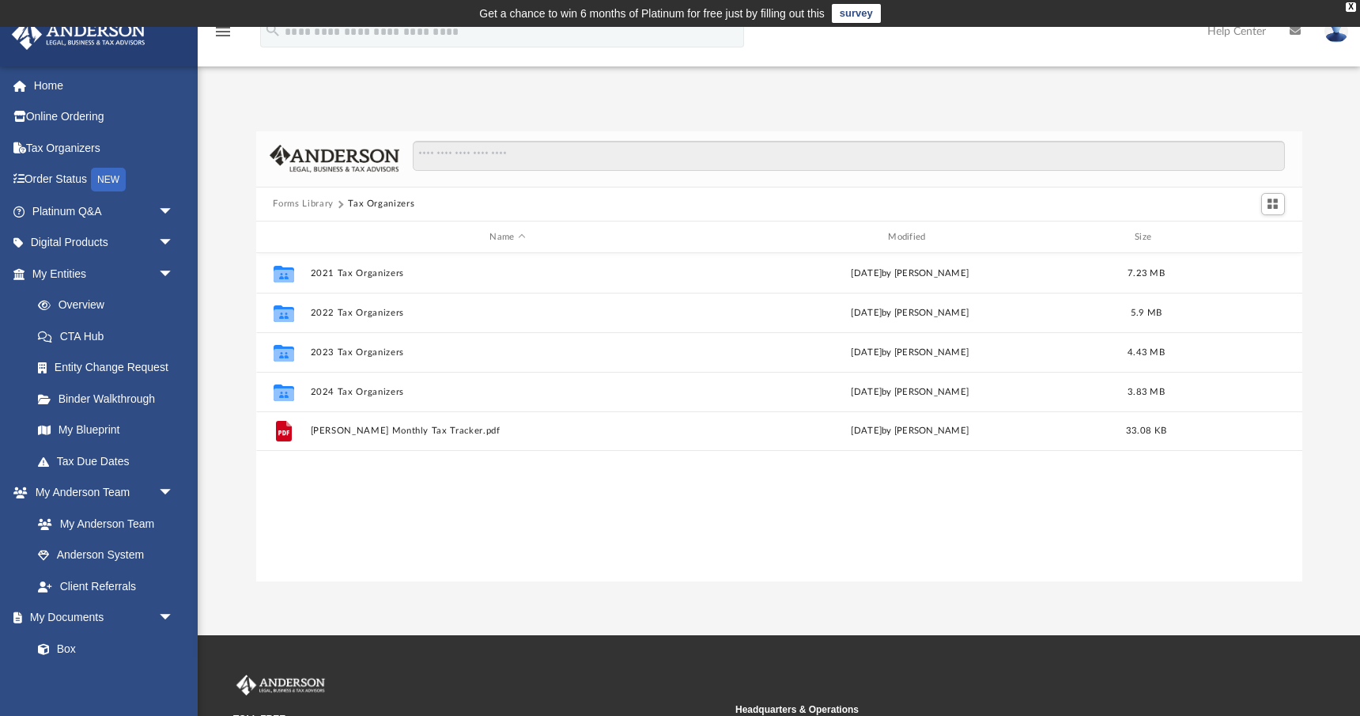
scroll to position [0, 0]
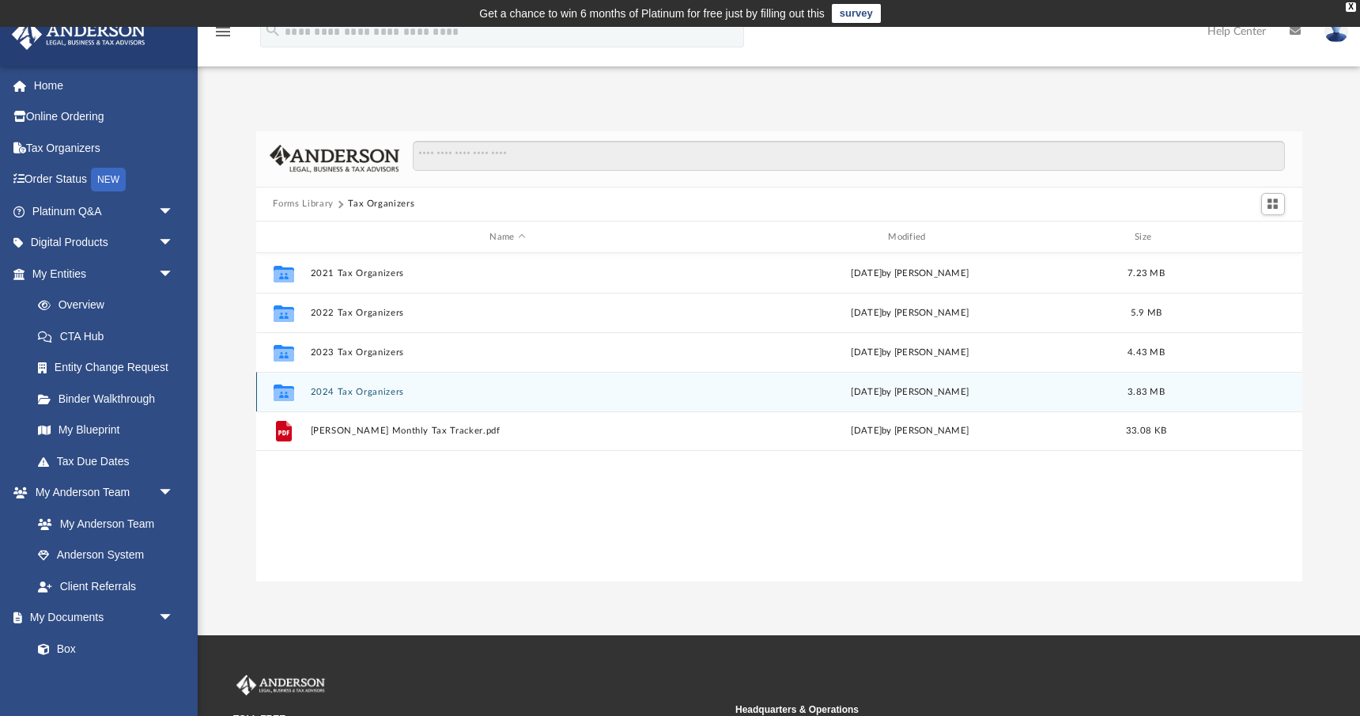
click at [356, 395] on button "2024 Tax Organizers" at bounding box center [507, 392] width 395 height 10
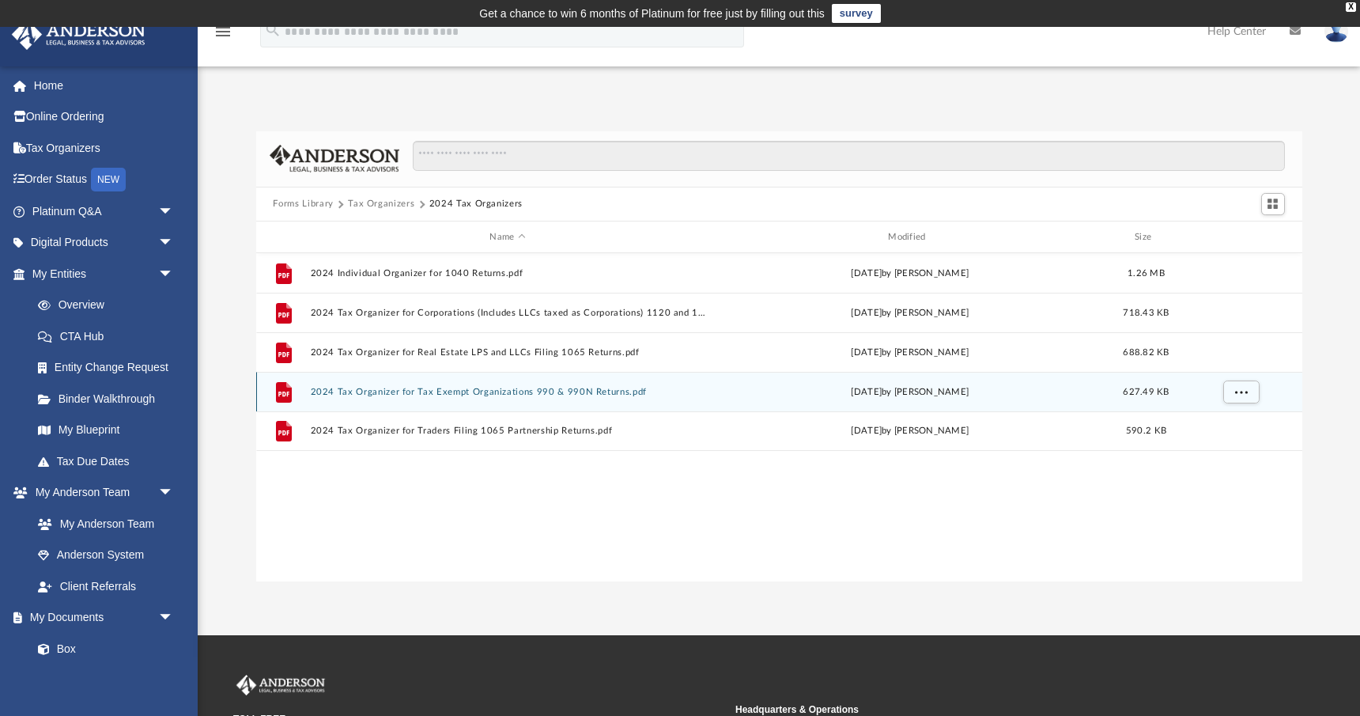
click at [375, 393] on button "2024 Tax Organizer for Tax Exempt Organizations 990 & 990N Returns.pdf" at bounding box center [507, 392] width 395 height 10
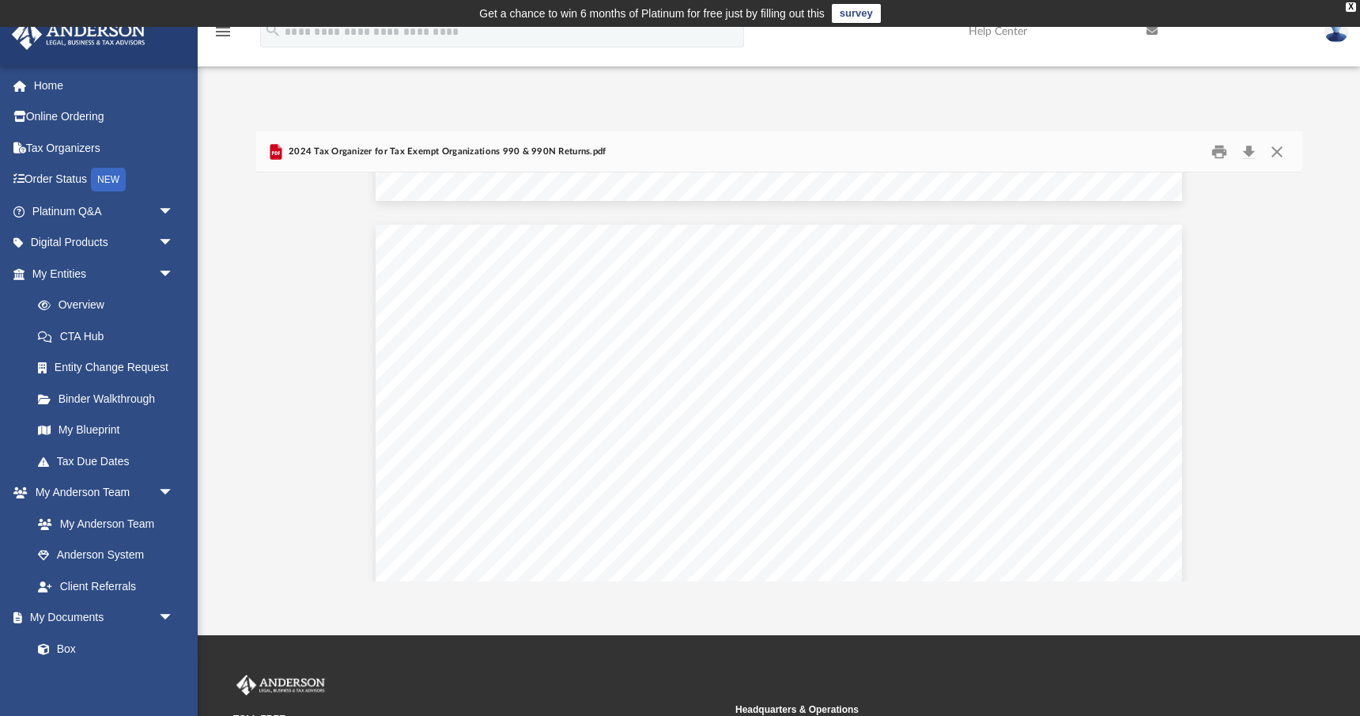
scroll to position [5317, 0]
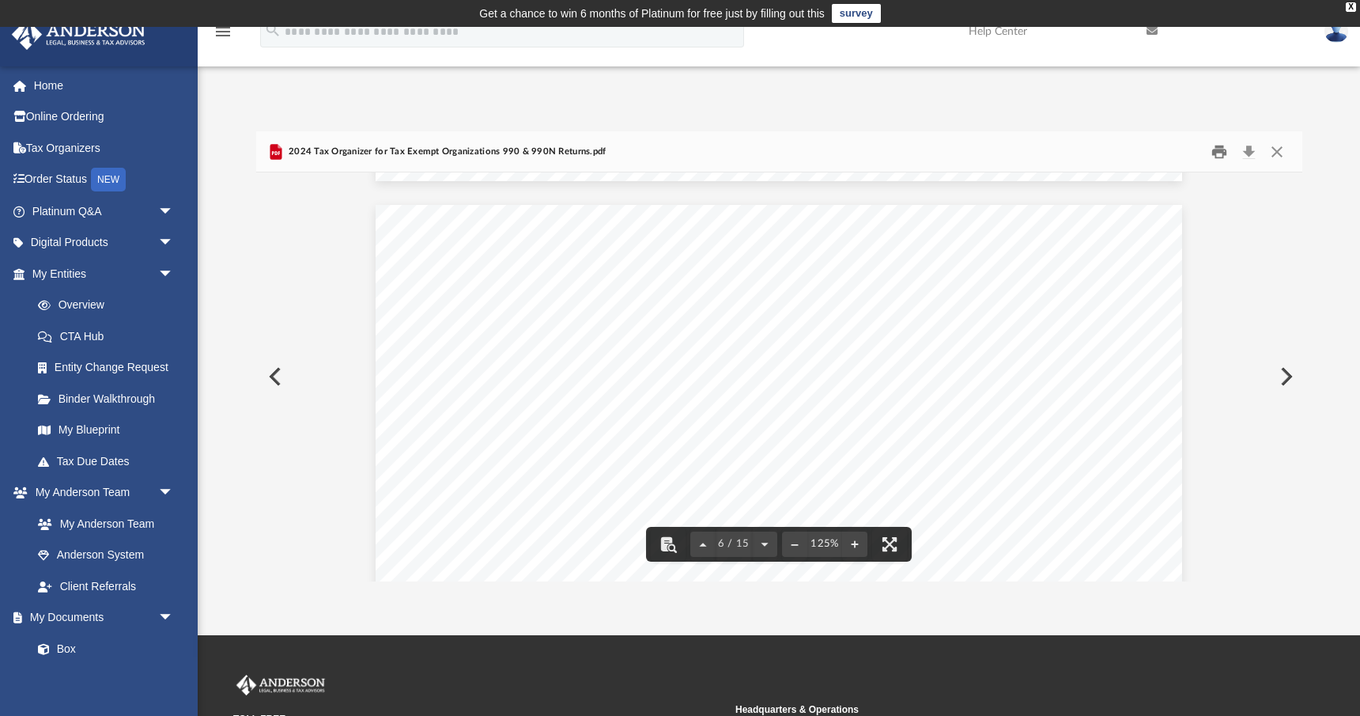
click at [1221, 153] on button "Print" at bounding box center [1219, 151] width 32 height 25
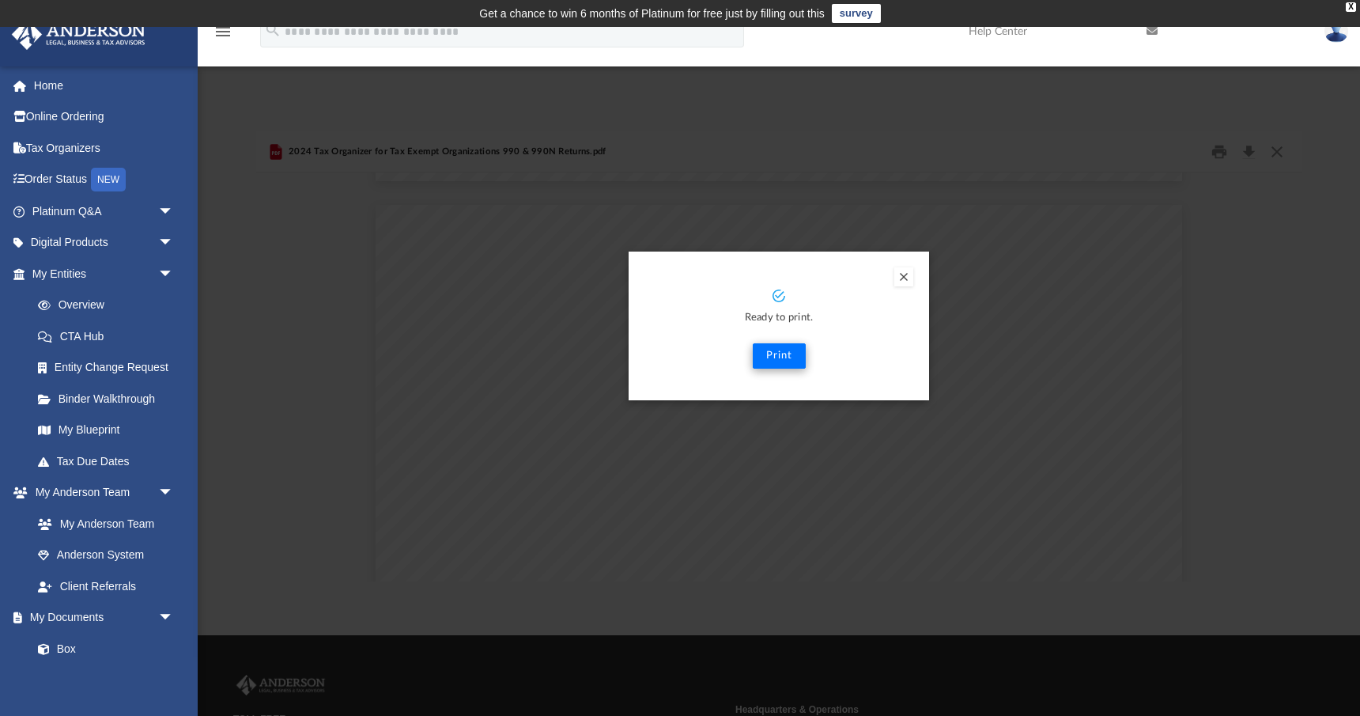
click at [788, 357] on button "Print" at bounding box center [779, 355] width 53 height 25
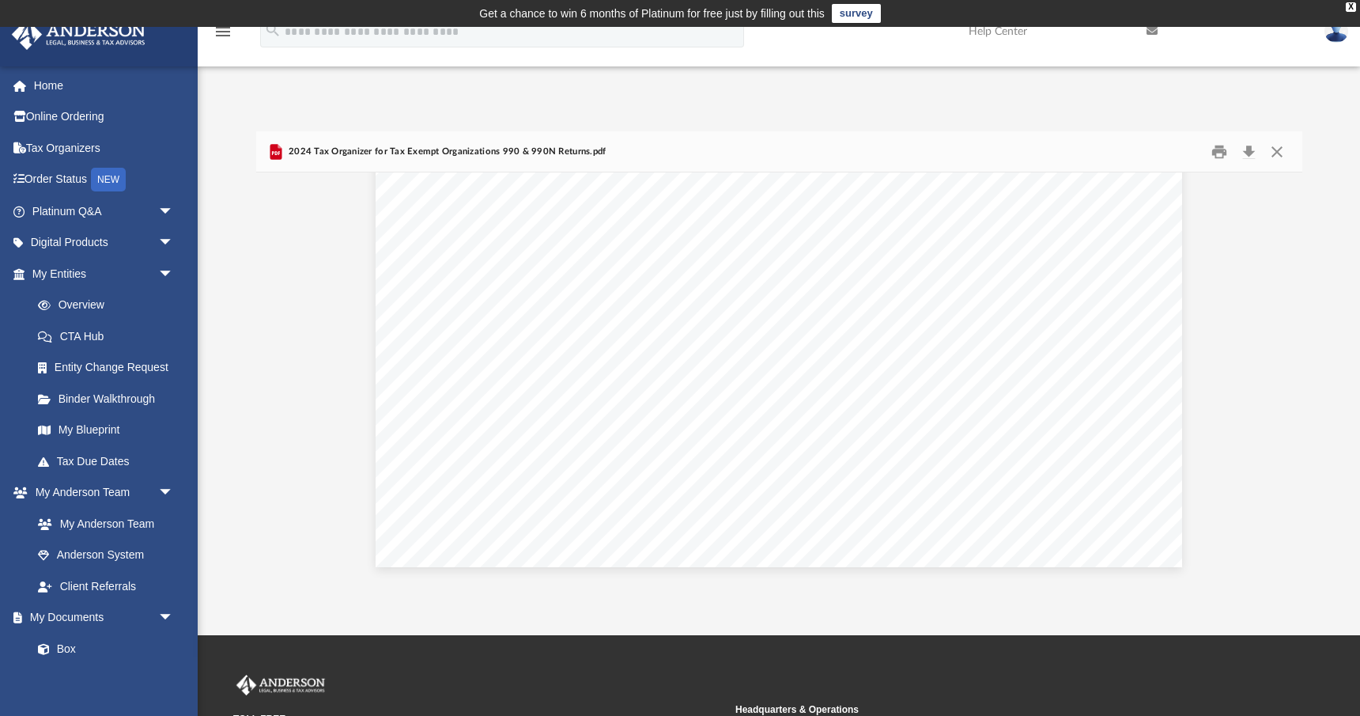
scroll to position [6938, 0]
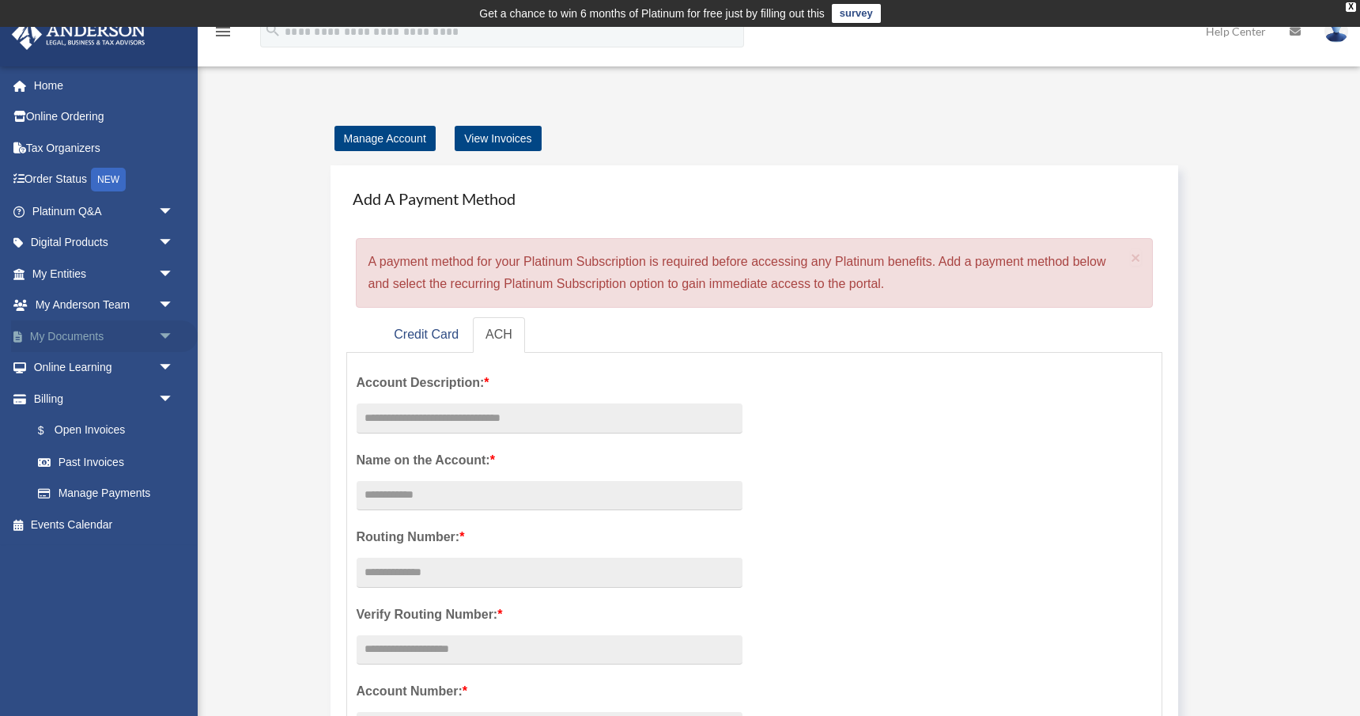
click at [96, 336] on link "My Documents arrow_drop_down" at bounding box center [104, 336] width 187 height 32
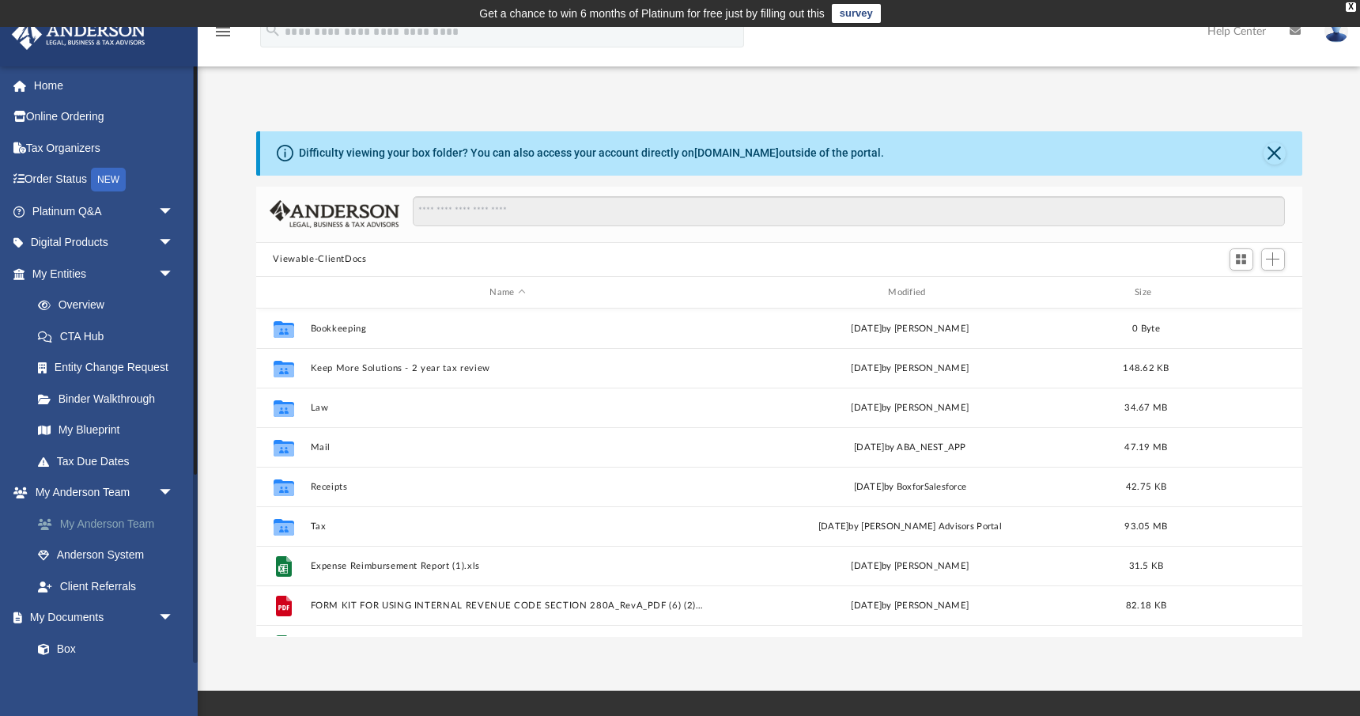
scroll to position [360, 1046]
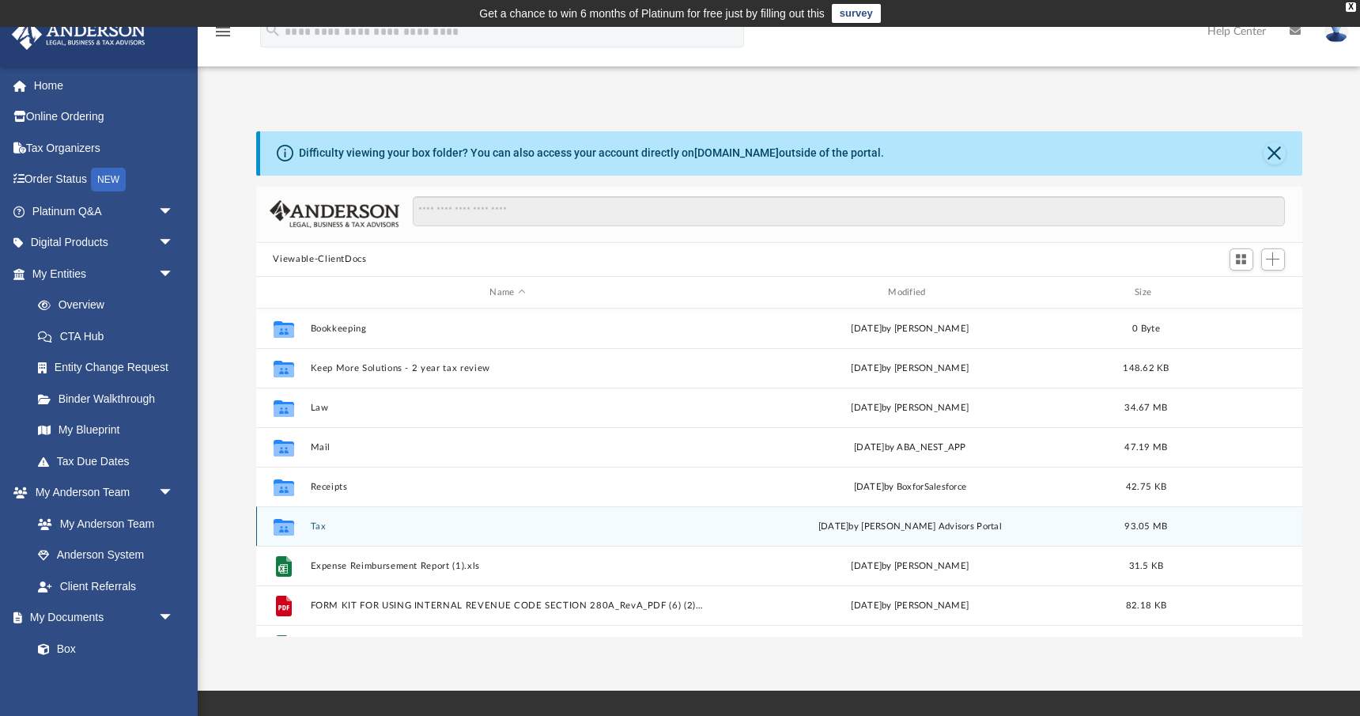
click at [314, 528] on button "Tax" at bounding box center [507, 526] width 395 height 10
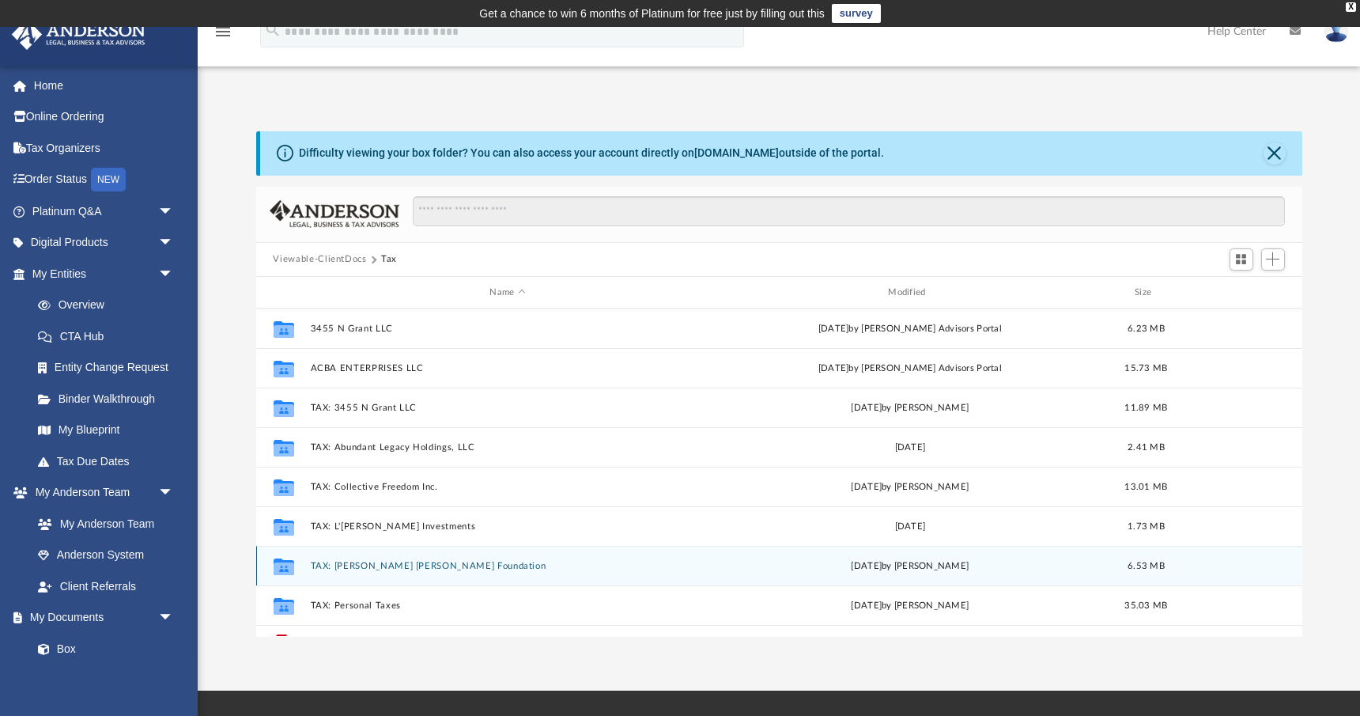
click at [361, 562] on button "TAX: [PERSON_NAME] [PERSON_NAME] Foundation" at bounding box center [507, 566] width 395 height 10
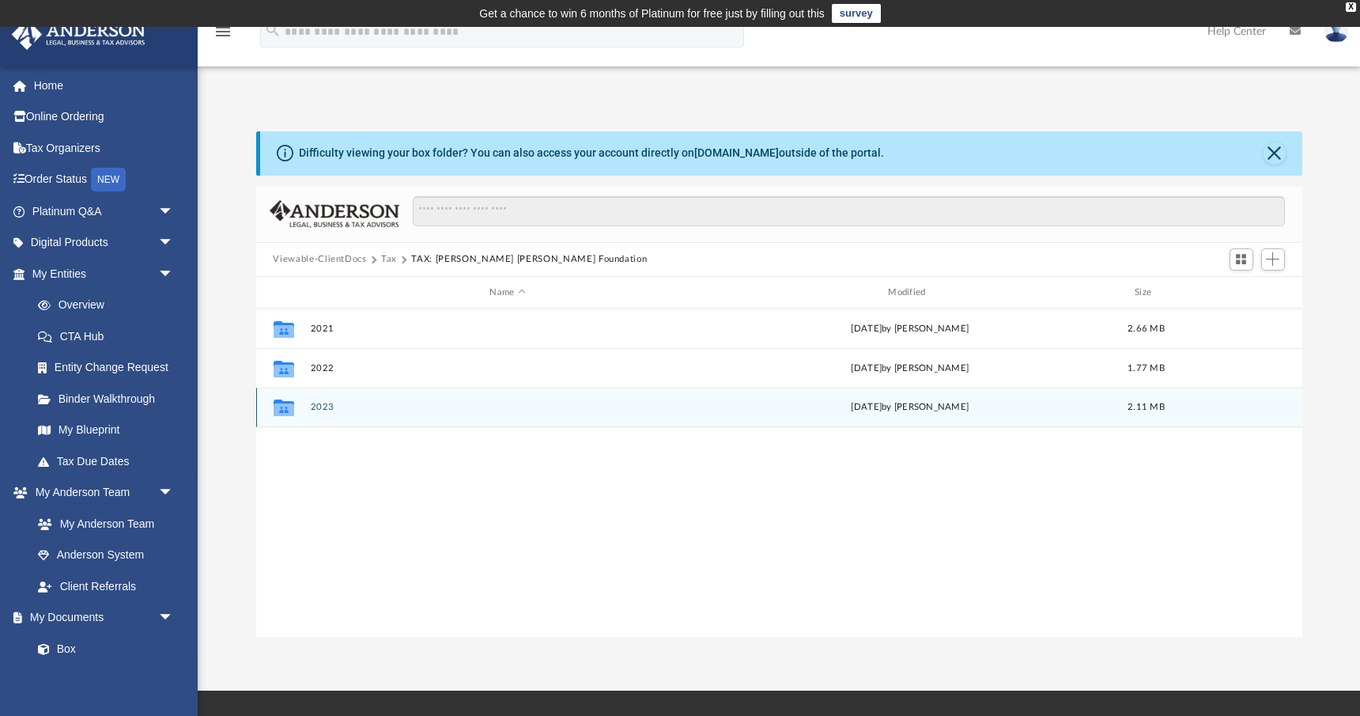
click at [319, 406] on button "2023" at bounding box center [507, 407] width 395 height 10
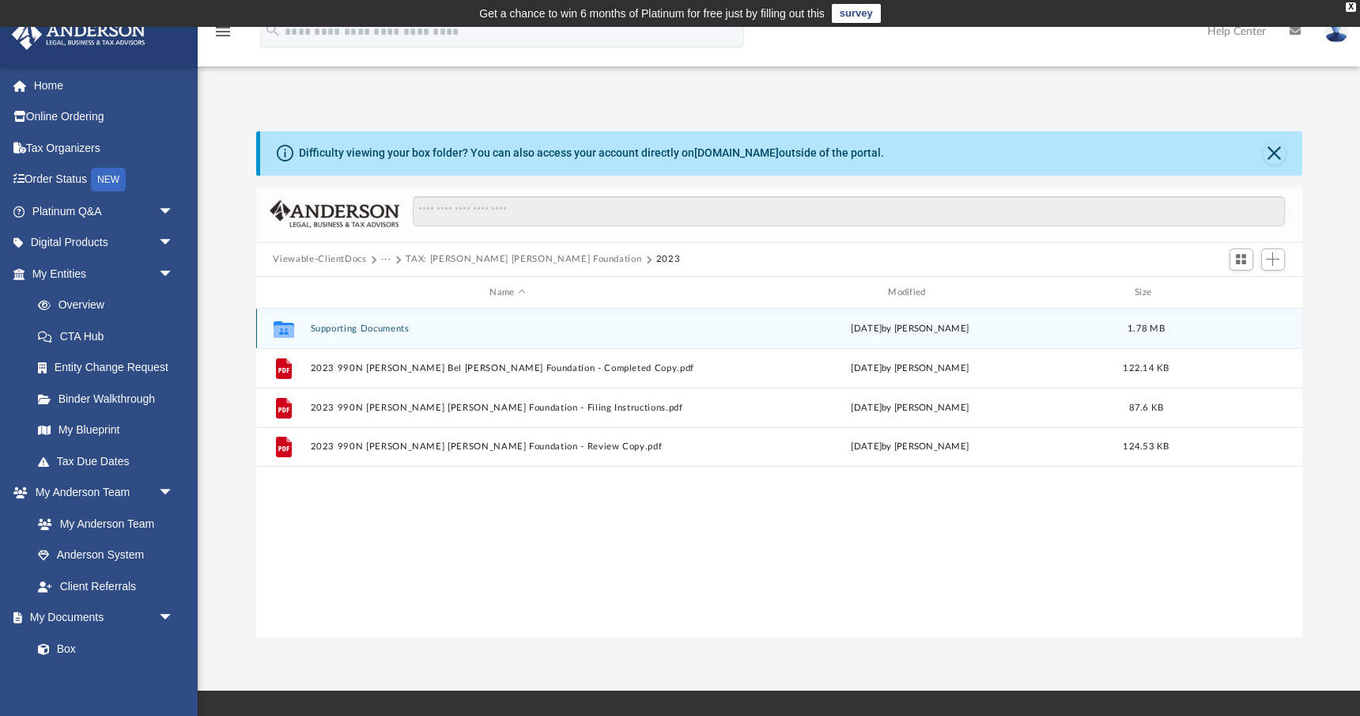
click at [378, 324] on button "Supporting Documents" at bounding box center [507, 328] width 395 height 10
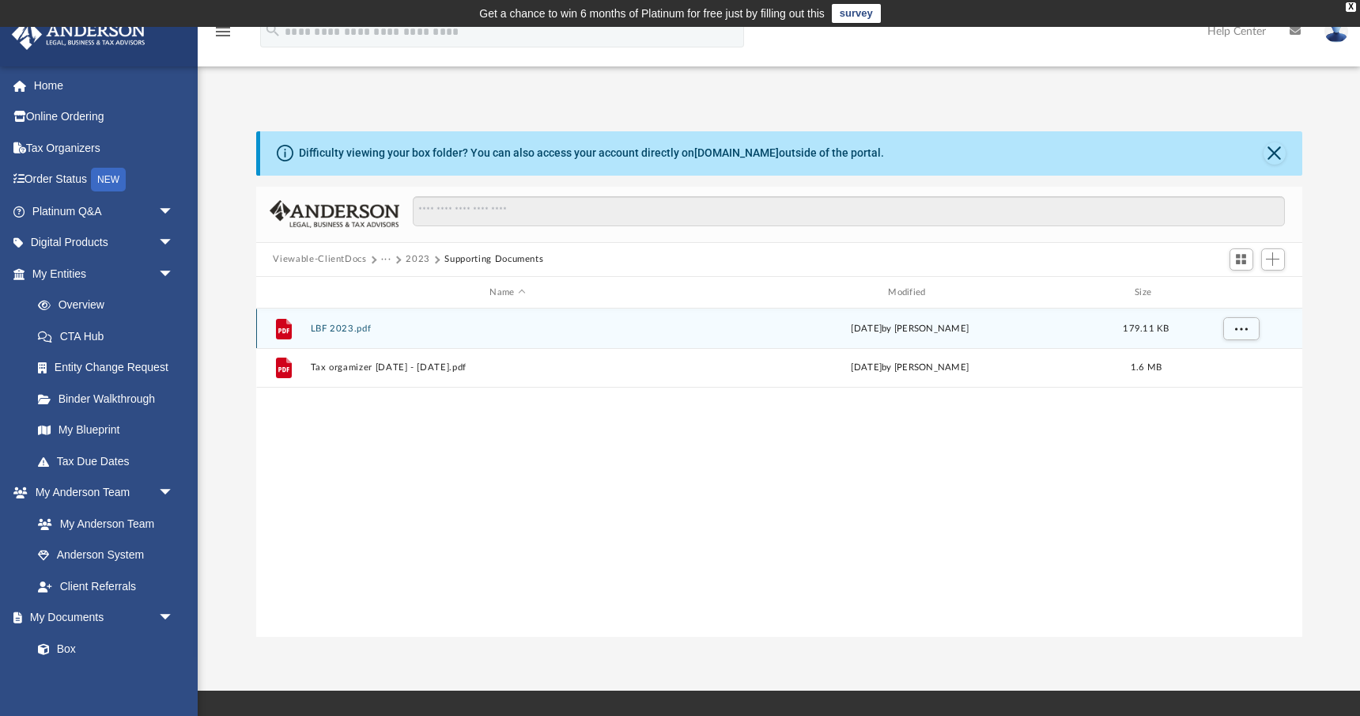
click at [335, 327] on button "LBF 2023.pdf" at bounding box center [507, 328] width 395 height 10
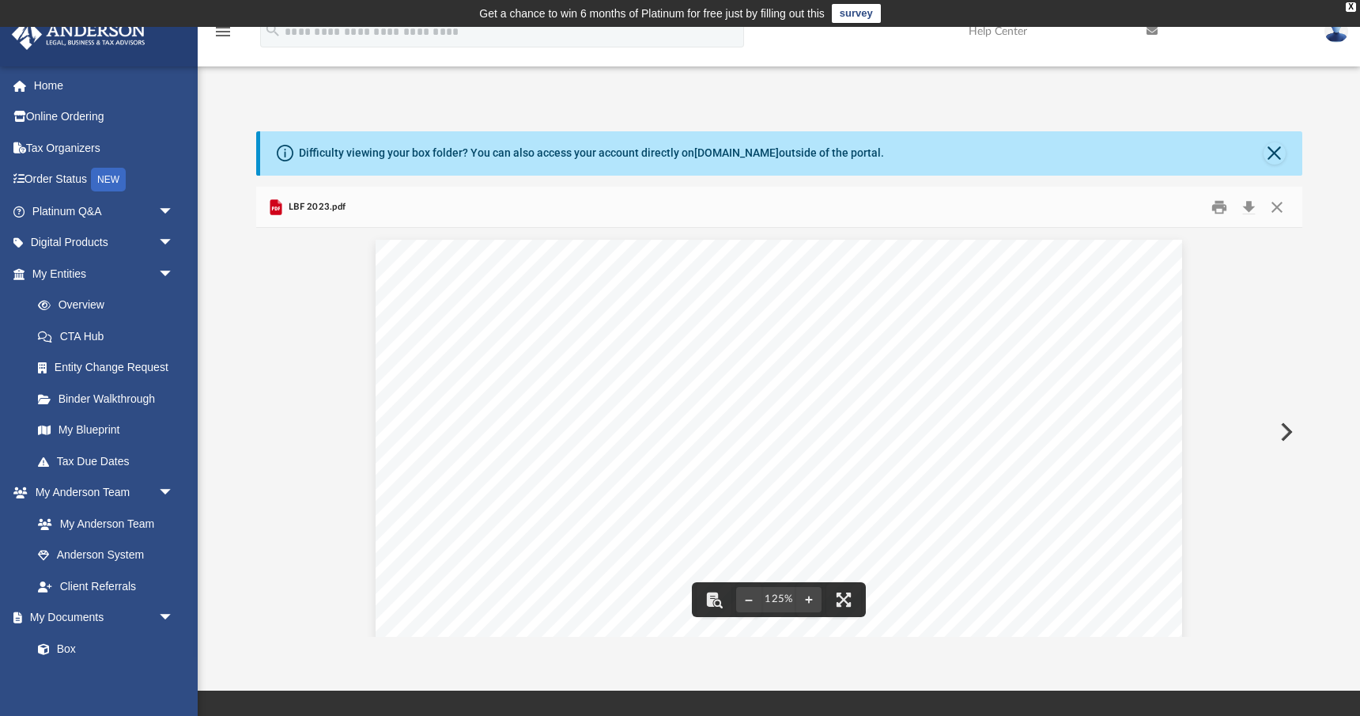
click at [1288, 435] on button "Preview" at bounding box center [1284, 432] width 35 height 44
click at [274, 435] on button "Preview" at bounding box center [273, 432] width 35 height 44
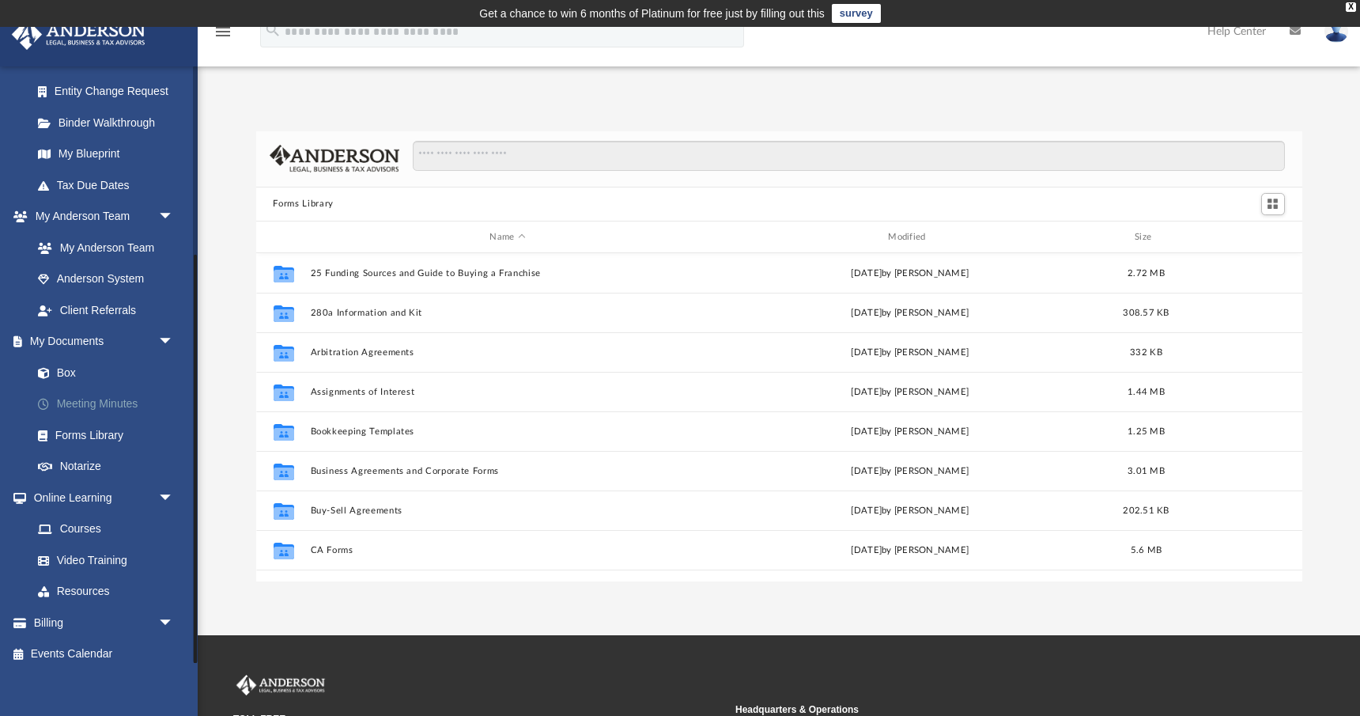
scroll to position [275, 0]
click at [84, 365] on link "Box" at bounding box center [110, 373] width 176 height 32
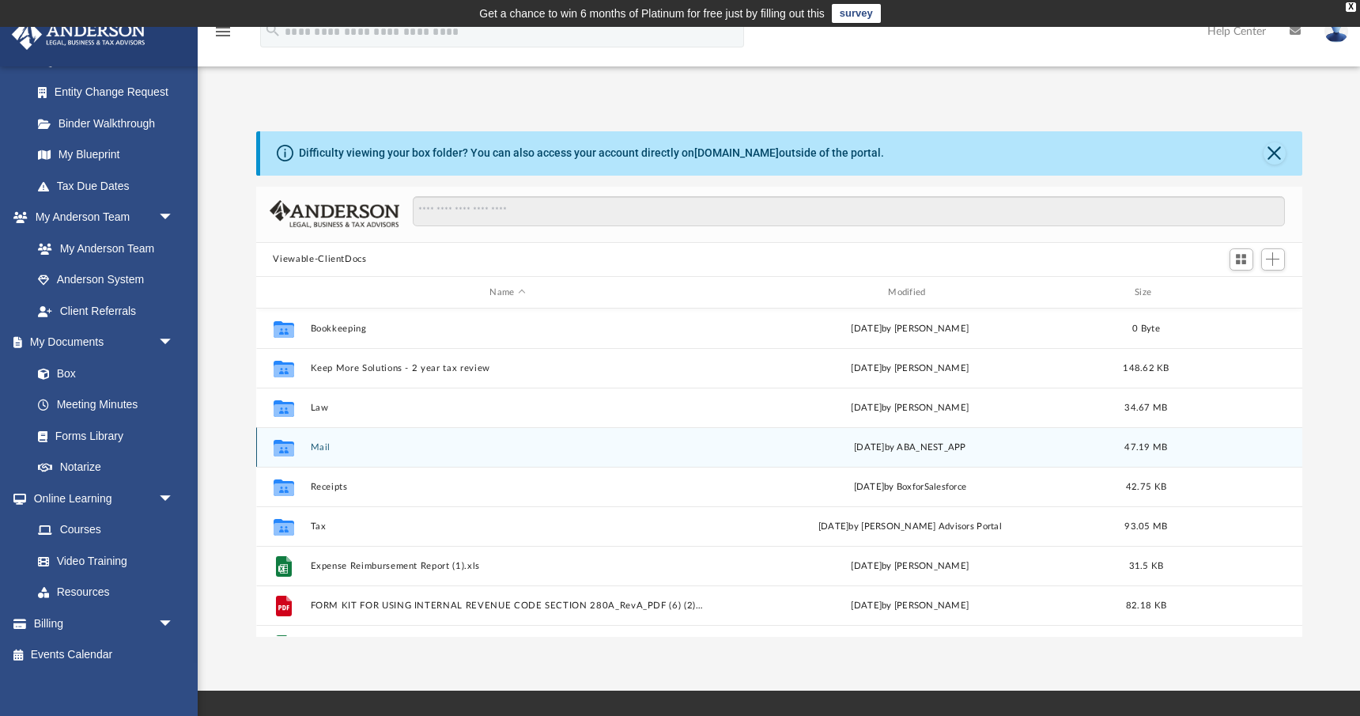
scroll to position [360, 1046]
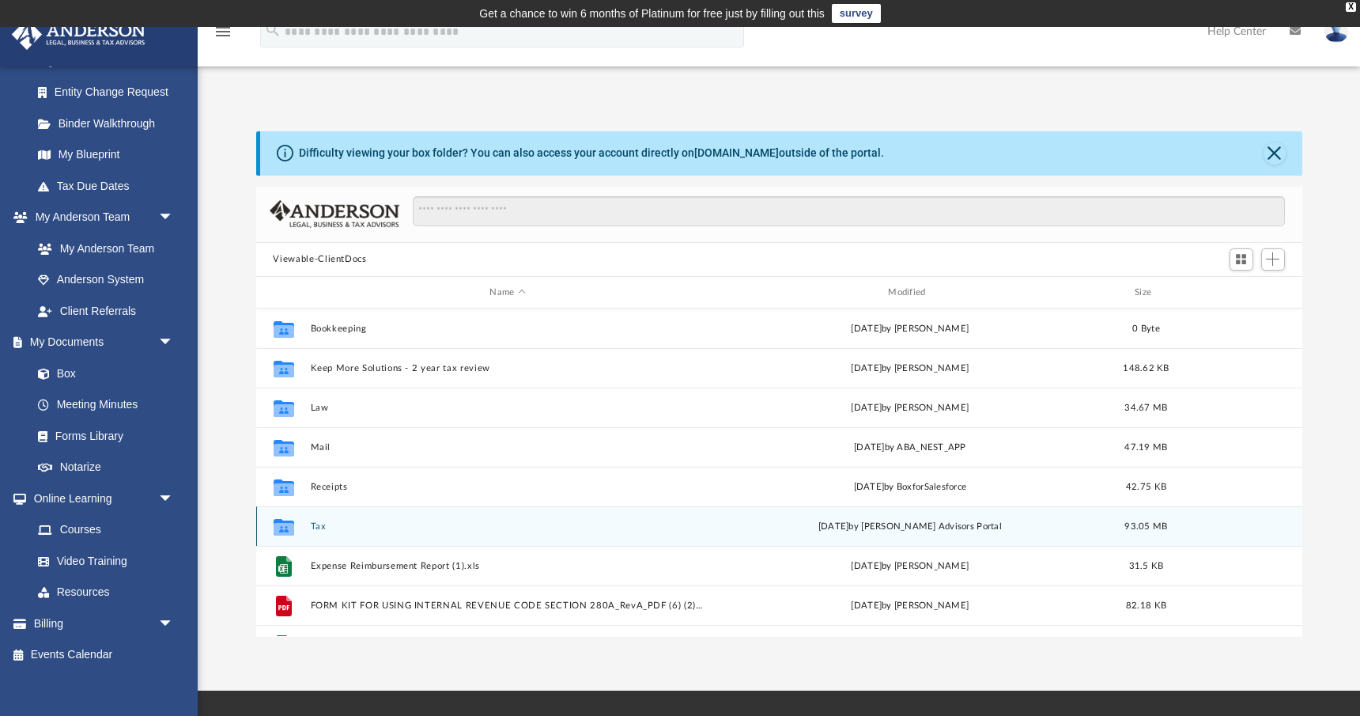
click at [319, 527] on button "Tax" at bounding box center [507, 526] width 395 height 10
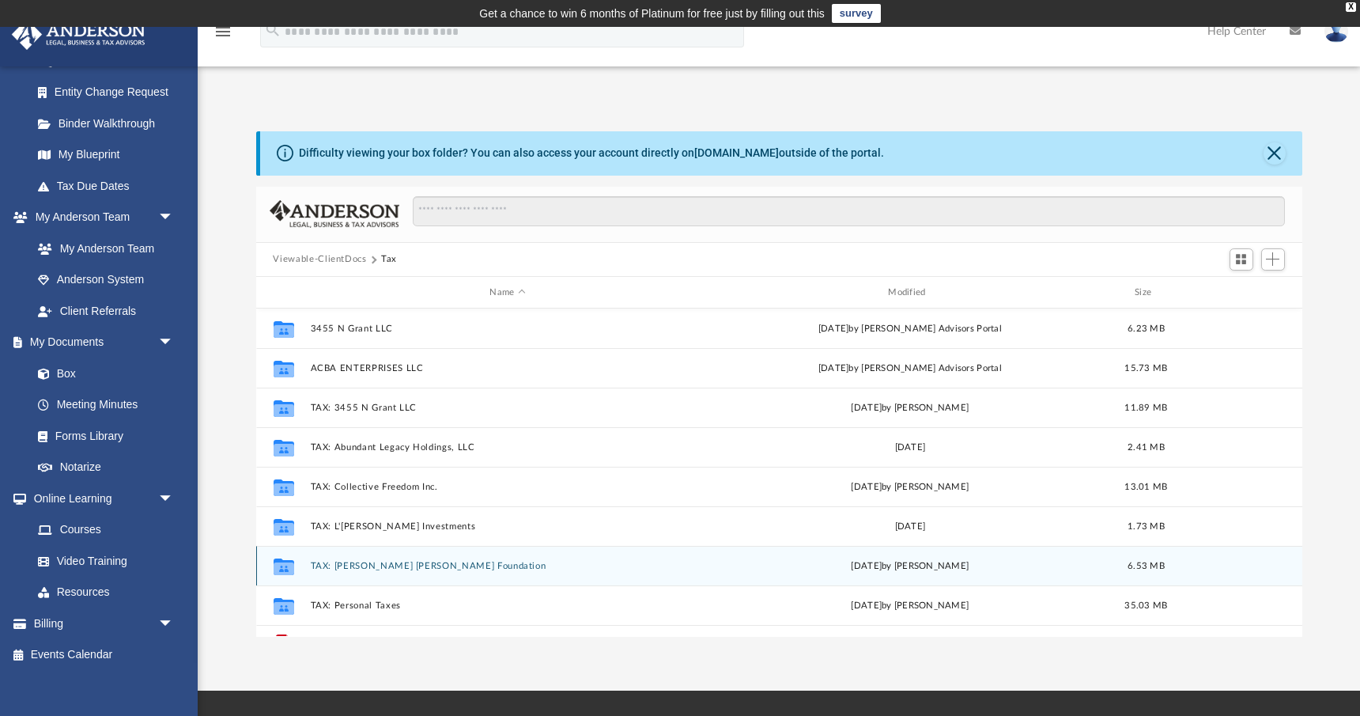
click at [376, 565] on button "TAX: [PERSON_NAME] [PERSON_NAME] Foundation" at bounding box center [507, 566] width 395 height 10
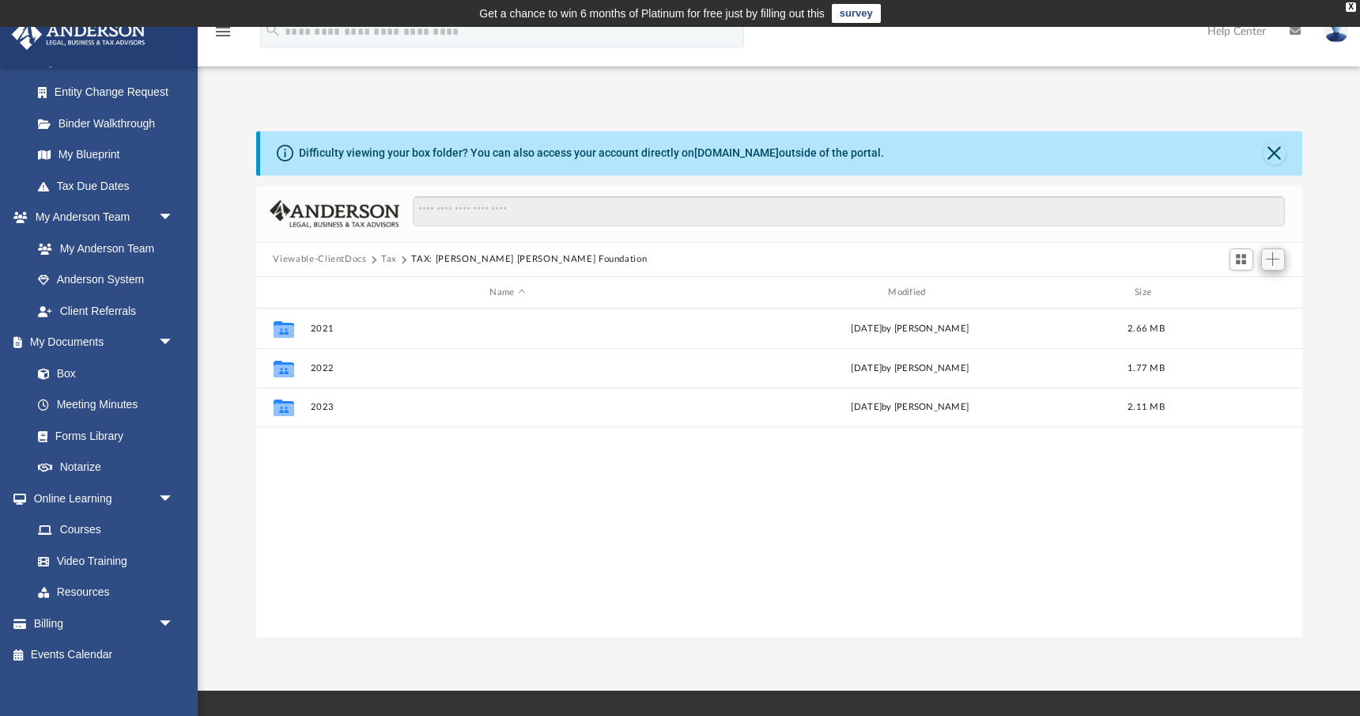
click at [1275, 264] on span "Add" at bounding box center [1272, 258] width 13 height 13
click at [1244, 331] on ul "Upload New Folder" at bounding box center [1250, 308] width 69 height 68
click at [1245, 319] on li "New Folder" at bounding box center [1251, 316] width 51 height 17
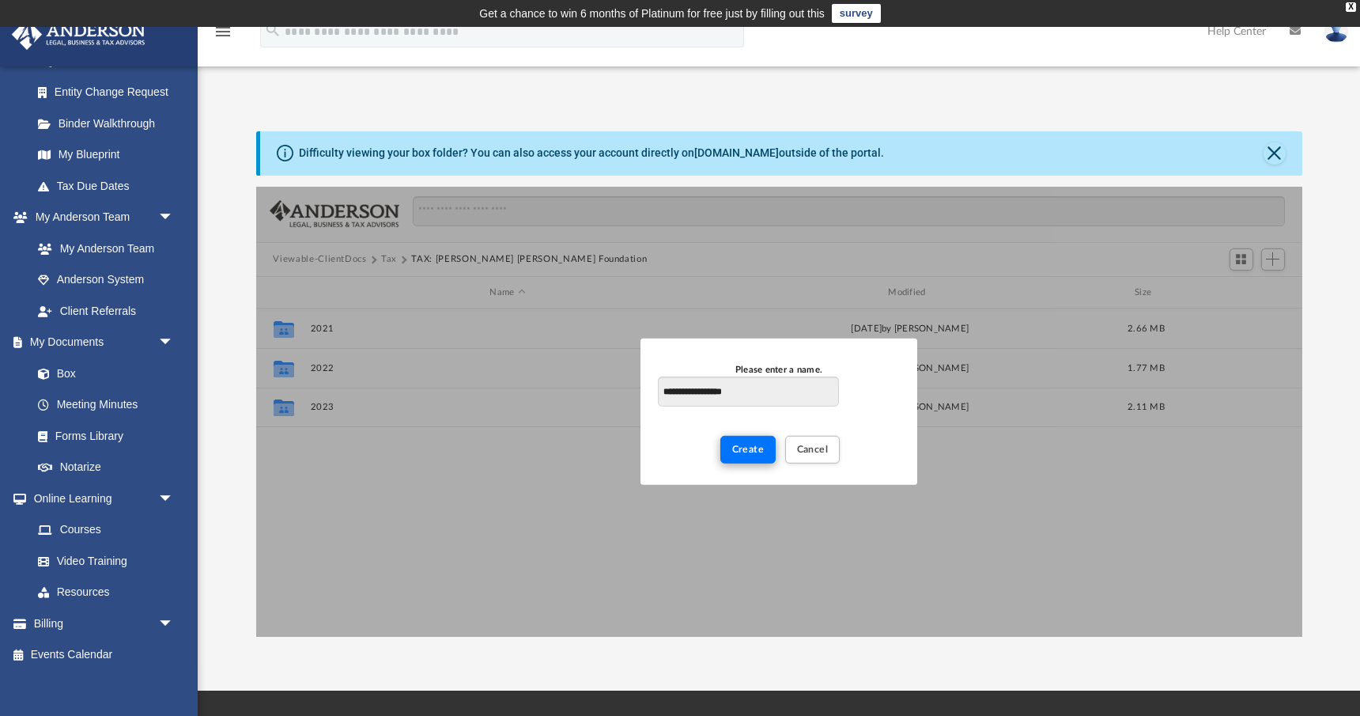
type input "**********"
click at [745, 454] on span "Create" at bounding box center [748, 448] width 32 height 9
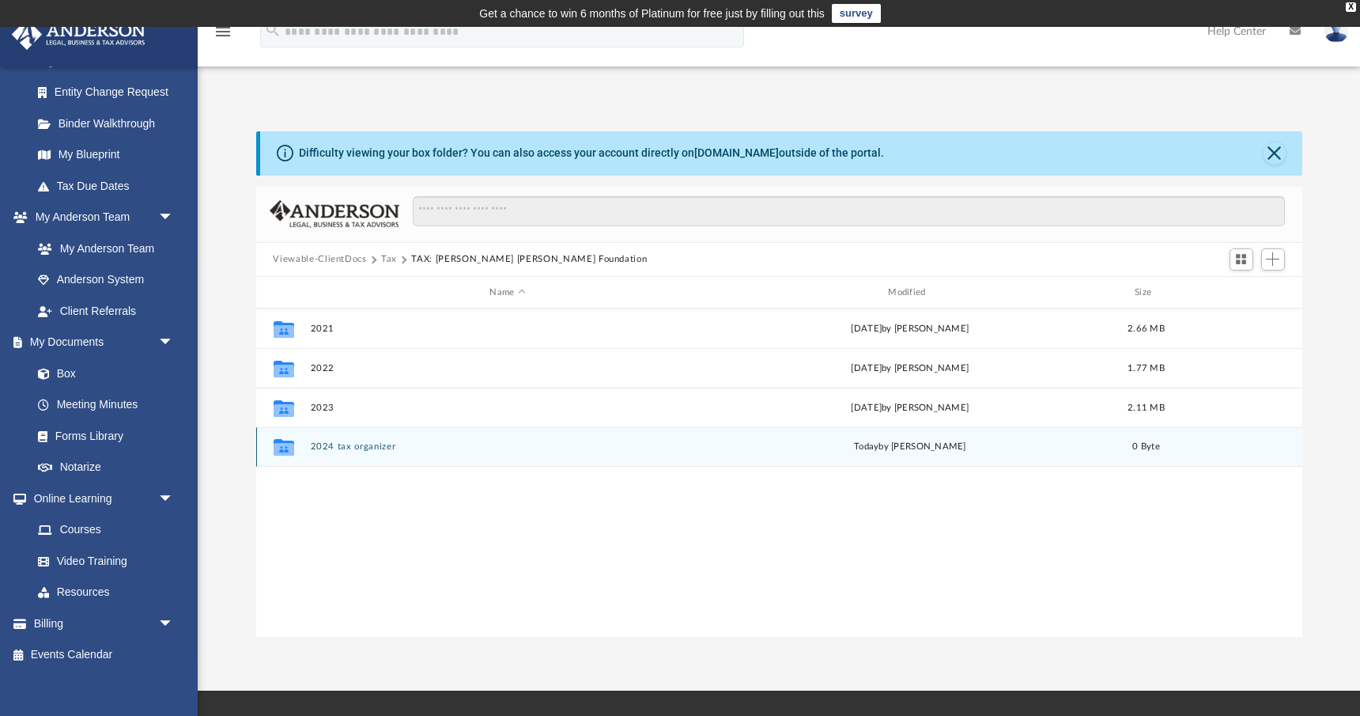
click at [330, 448] on button "2024 tax organizer" at bounding box center [507, 447] width 395 height 10
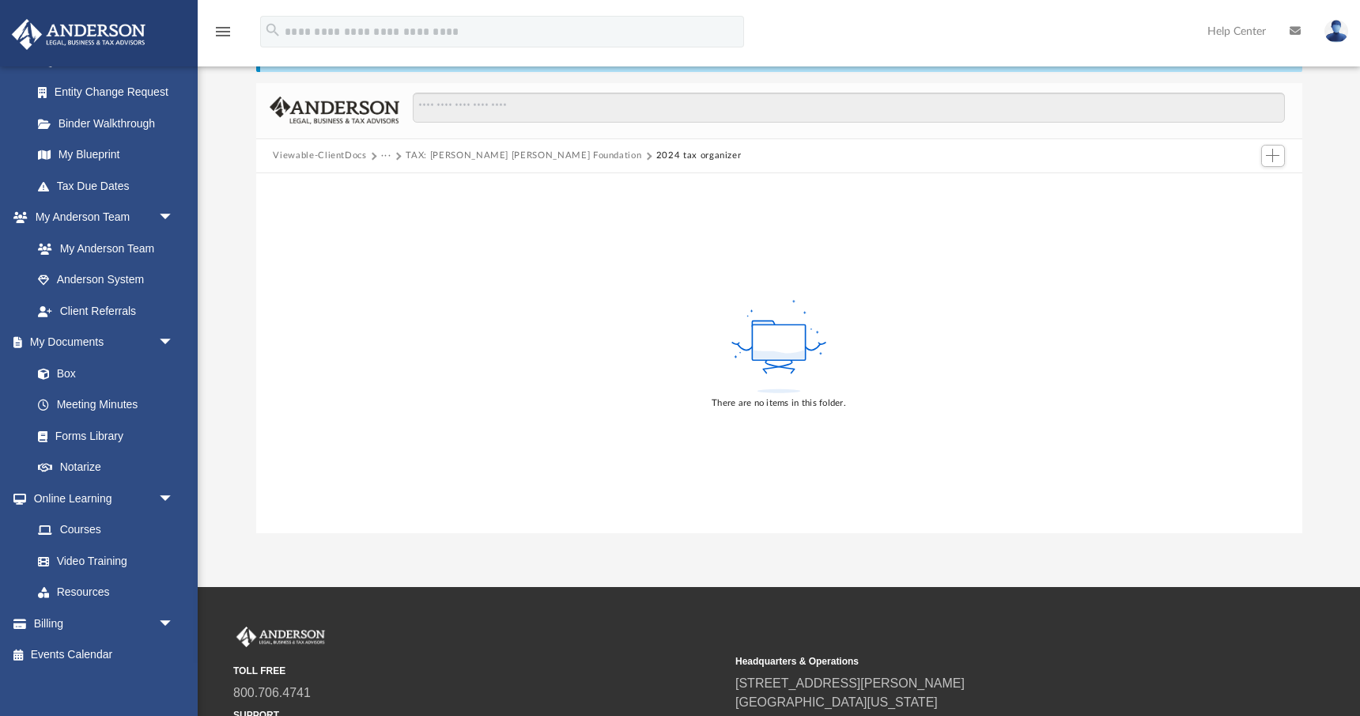
scroll to position [106, 0]
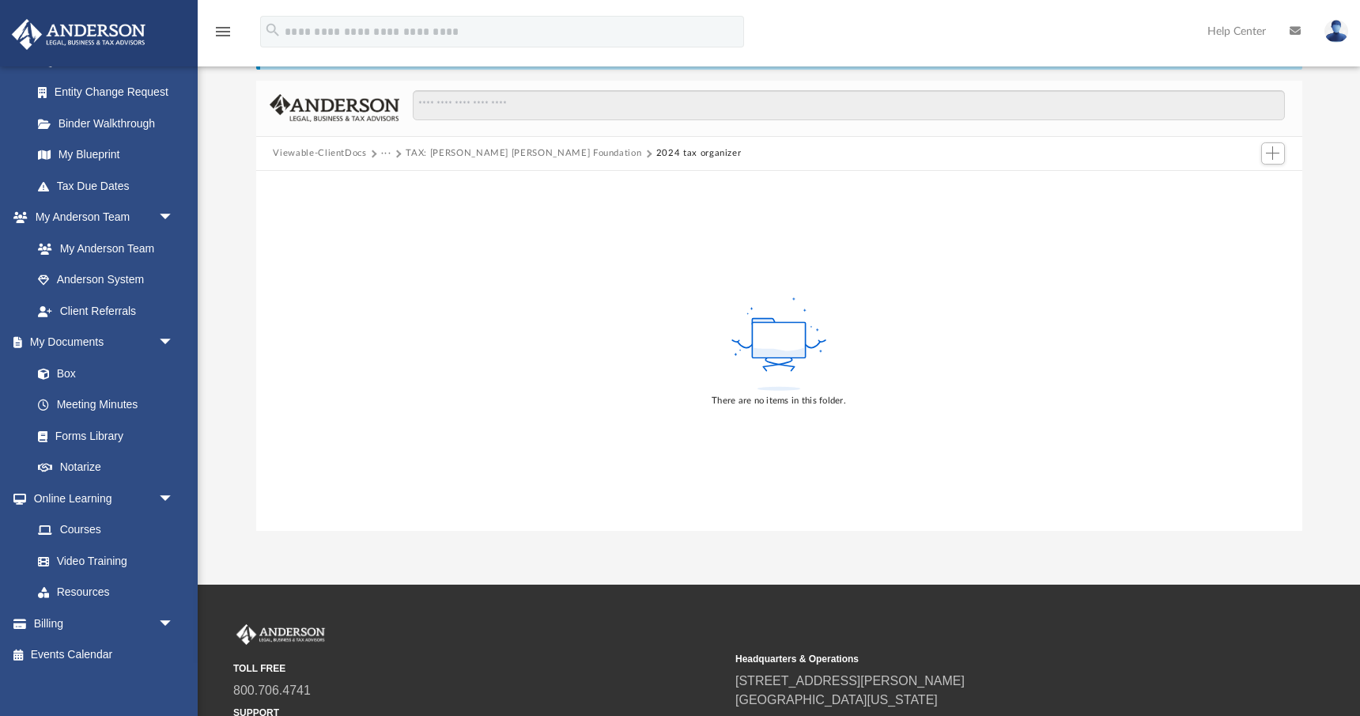
click at [886, 335] on div "There are no items in this folder." at bounding box center [779, 350] width 1046 height 359
click at [1275, 159] on span "Add" at bounding box center [1272, 152] width 13 height 13
click at [1242, 188] on li "Upload" at bounding box center [1251, 185] width 51 height 17
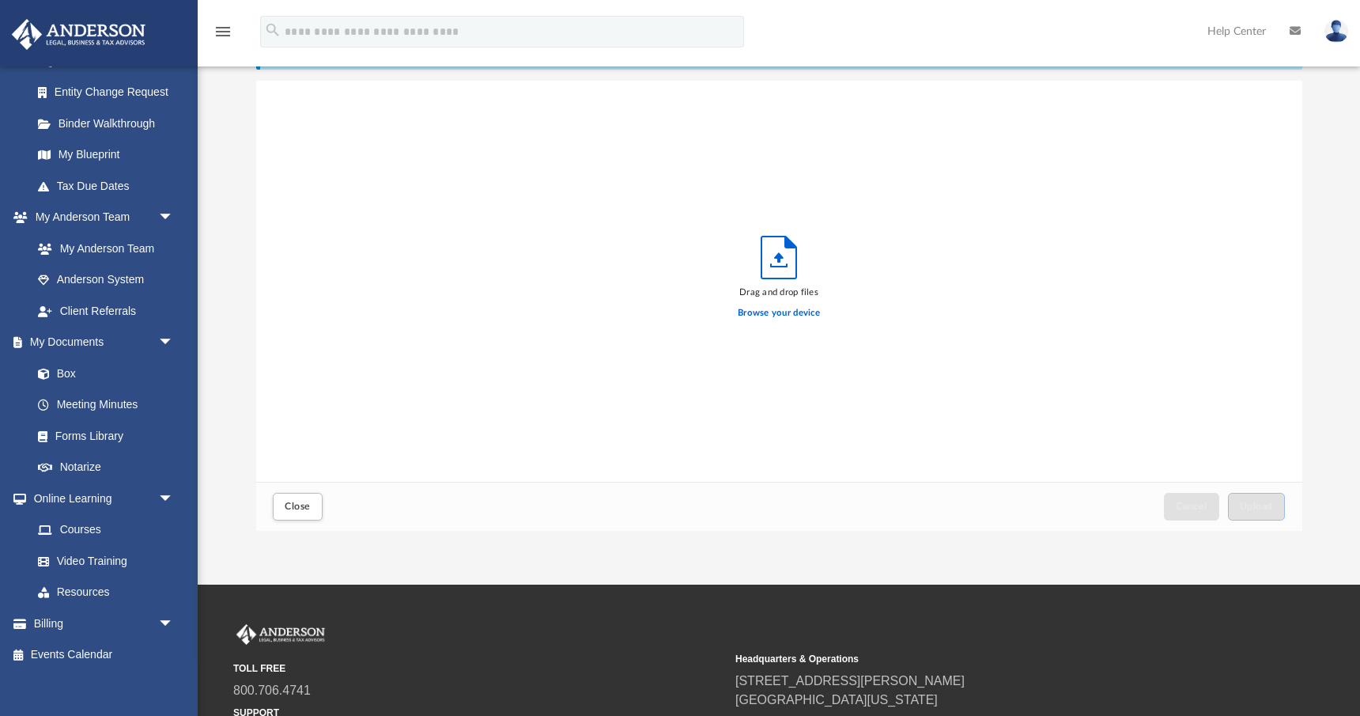
scroll to position [401, 1046]
click at [781, 317] on label "Browse your device" at bounding box center [779, 313] width 82 height 14
click at [0, 0] on input "Browse your device" at bounding box center [0, 0] width 0 height 0
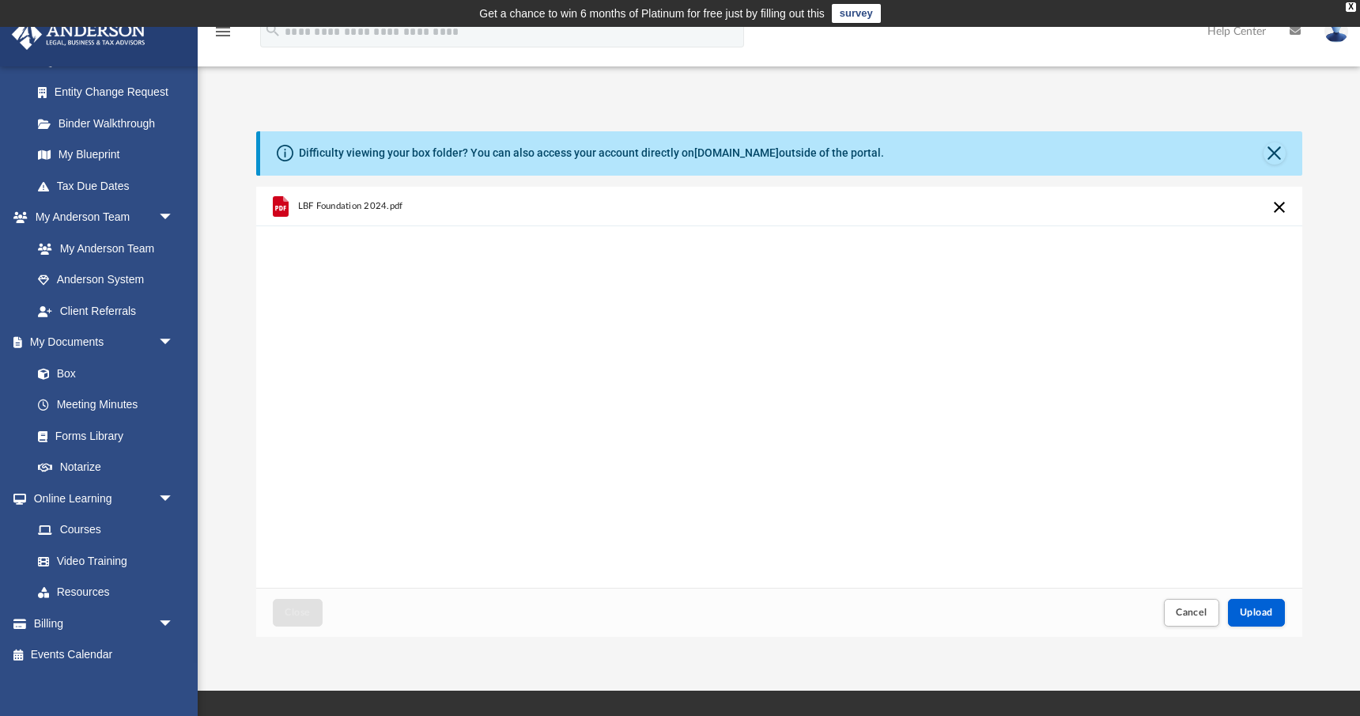
scroll to position [0, 0]
click at [1256, 608] on span "Upload" at bounding box center [1256, 611] width 33 height 9
click at [305, 617] on span "Close" at bounding box center [297, 611] width 25 height 9
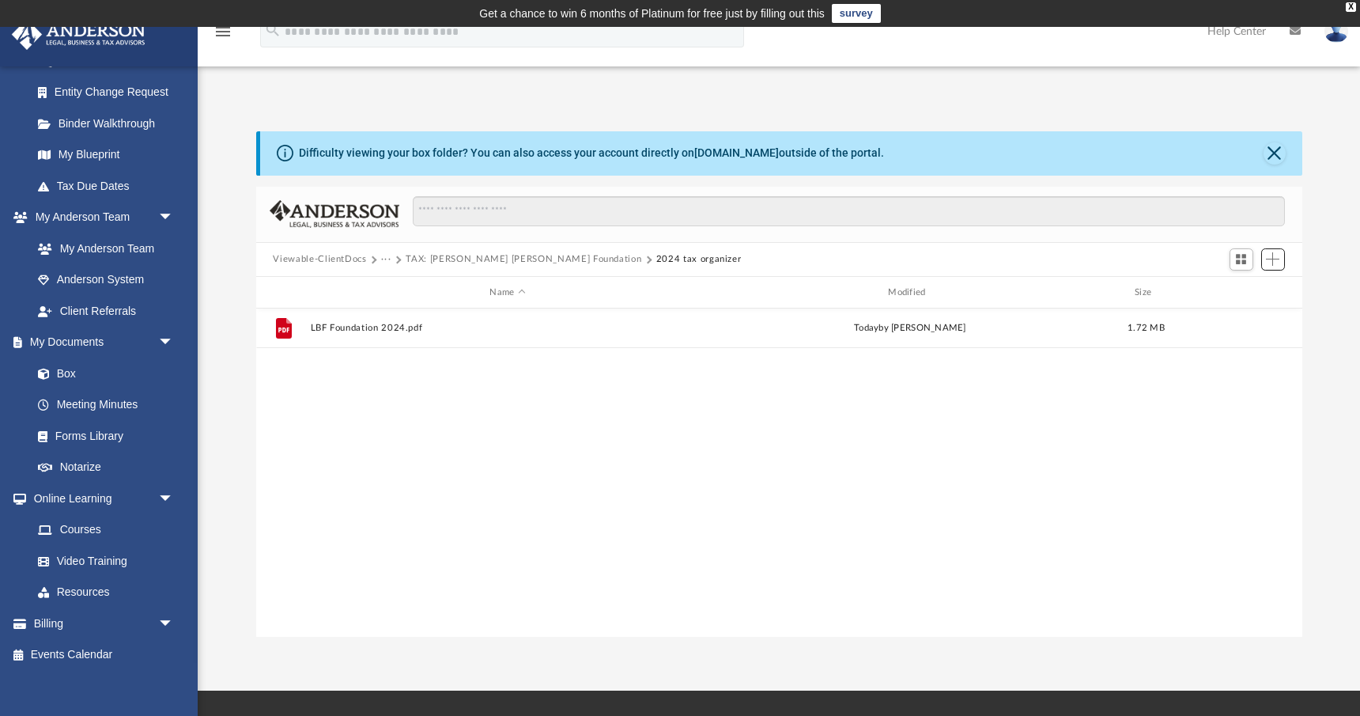
scroll to position [360, 1046]
click at [459, 258] on button "TAX: [PERSON_NAME] [PERSON_NAME] Foundation" at bounding box center [524, 259] width 236 height 14
